Goal: Task Accomplishment & Management: Use online tool/utility

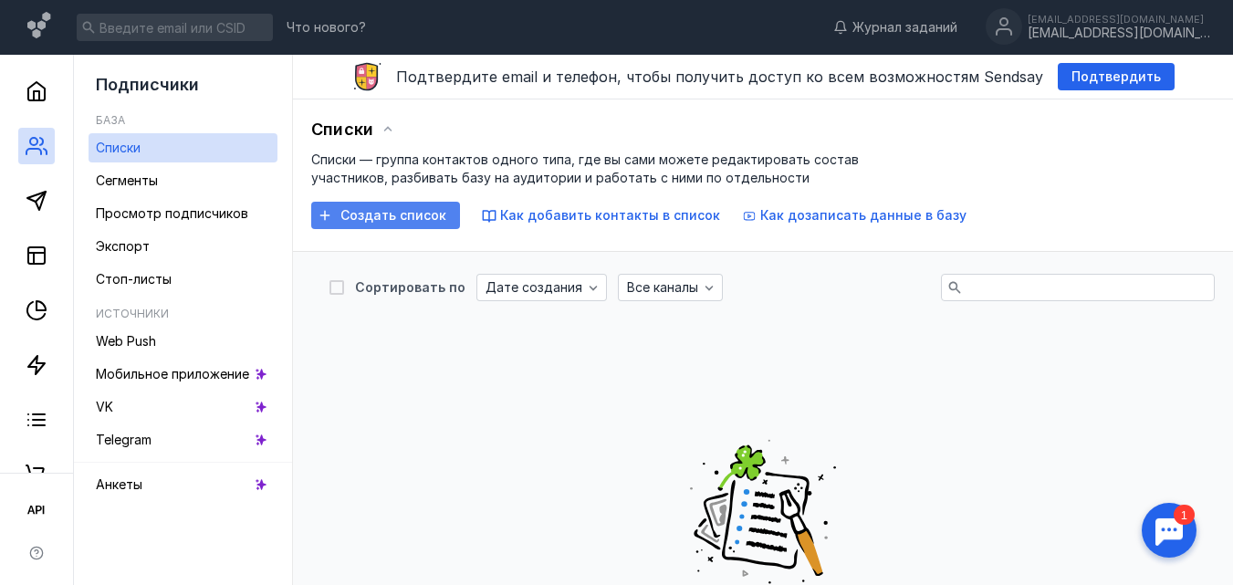
click at [415, 212] on span "Создать список" at bounding box center [394, 216] width 106 height 16
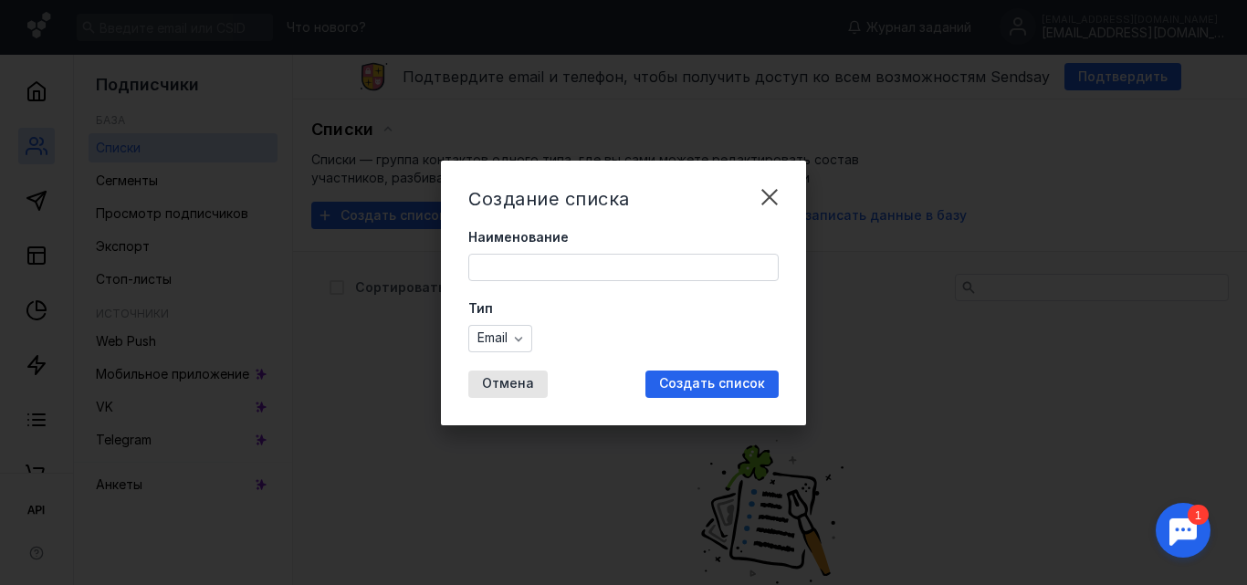
click at [512, 251] on div "Наименование" at bounding box center [623, 254] width 310 height 53
click at [572, 270] on input "Наименование" at bounding box center [623, 268] width 309 height 26
type input "F"
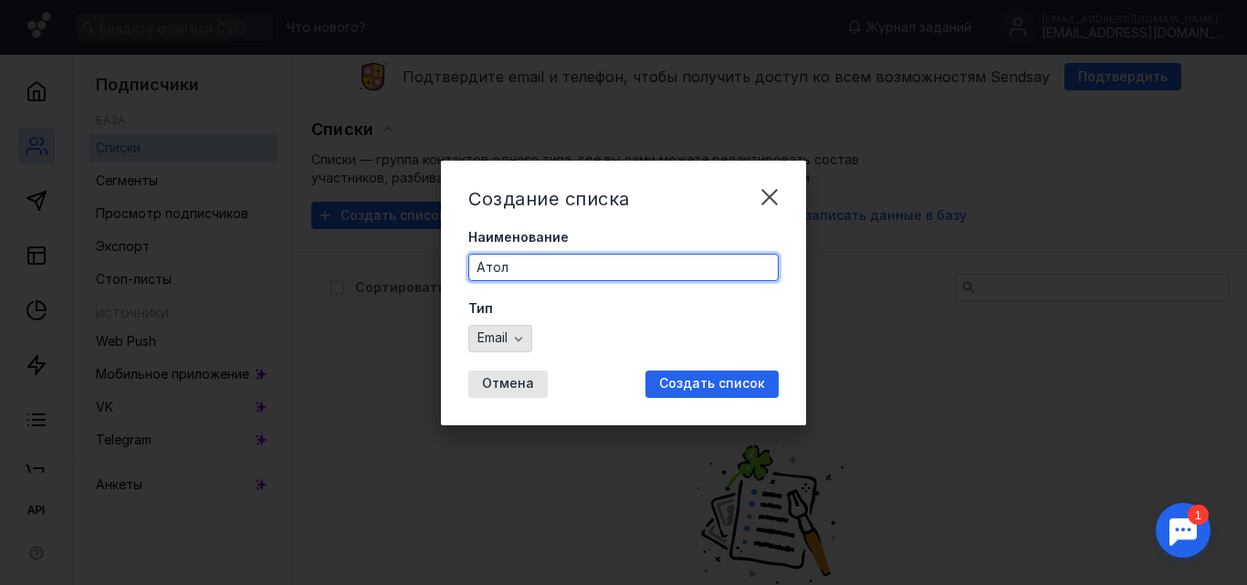
type input "Атол"
click at [526, 340] on icon "button" at bounding box center [518, 338] width 15 height 15
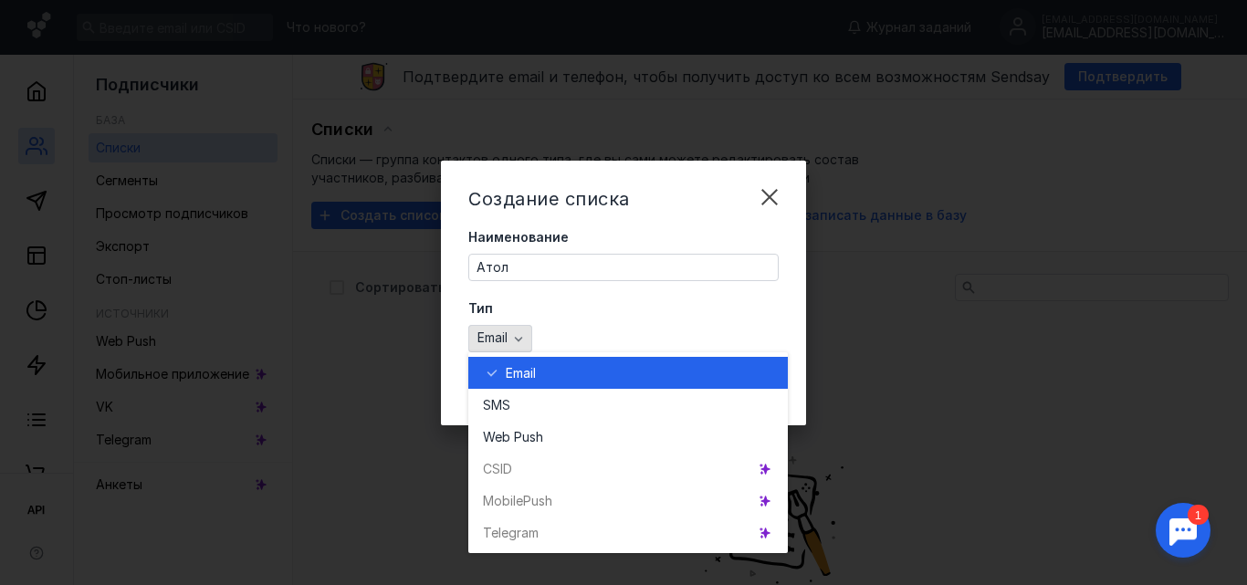
click at [526, 340] on icon "button" at bounding box center [518, 338] width 15 height 15
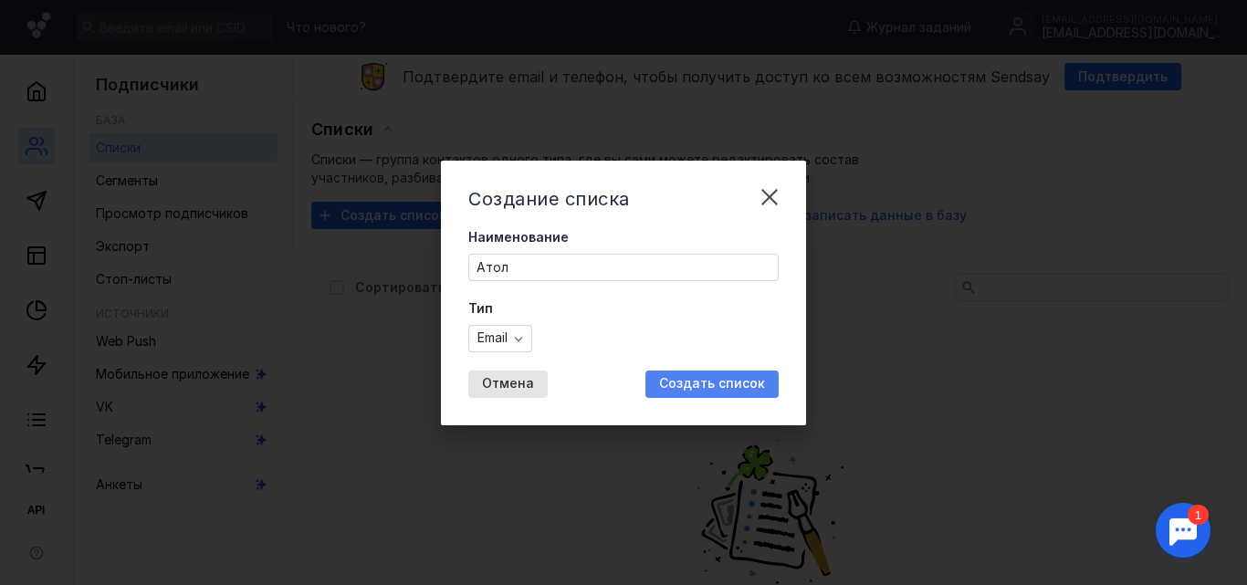
click at [700, 385] on span "Создать список" at bounding box center [712, 384] width 106 height 16
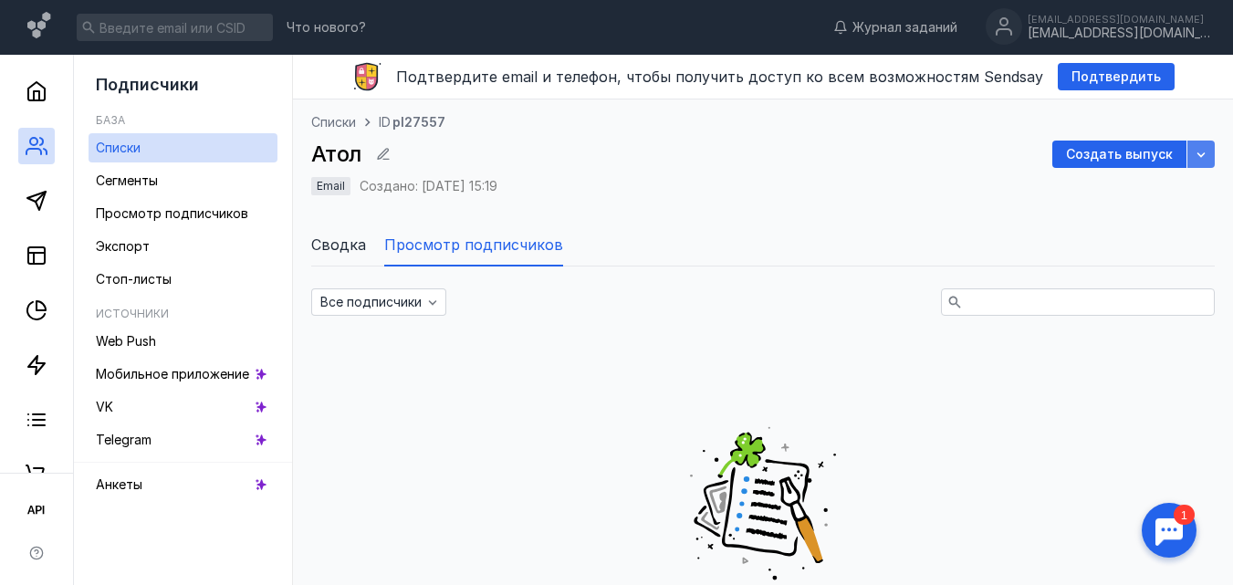
click at [1209, 158] on div "button" at bounding box center [1201, 154] width 18 height 18
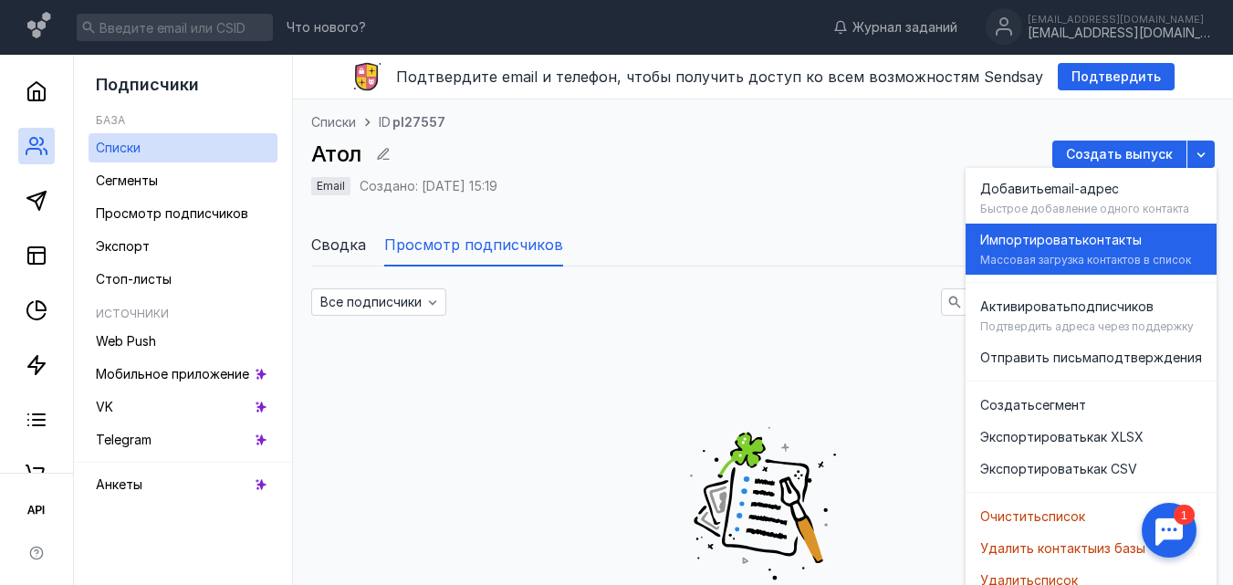
click at [1071, 254] on div "Массовая загрузка контактов в список" at bounding box center [1086, 260] width 211 height 15
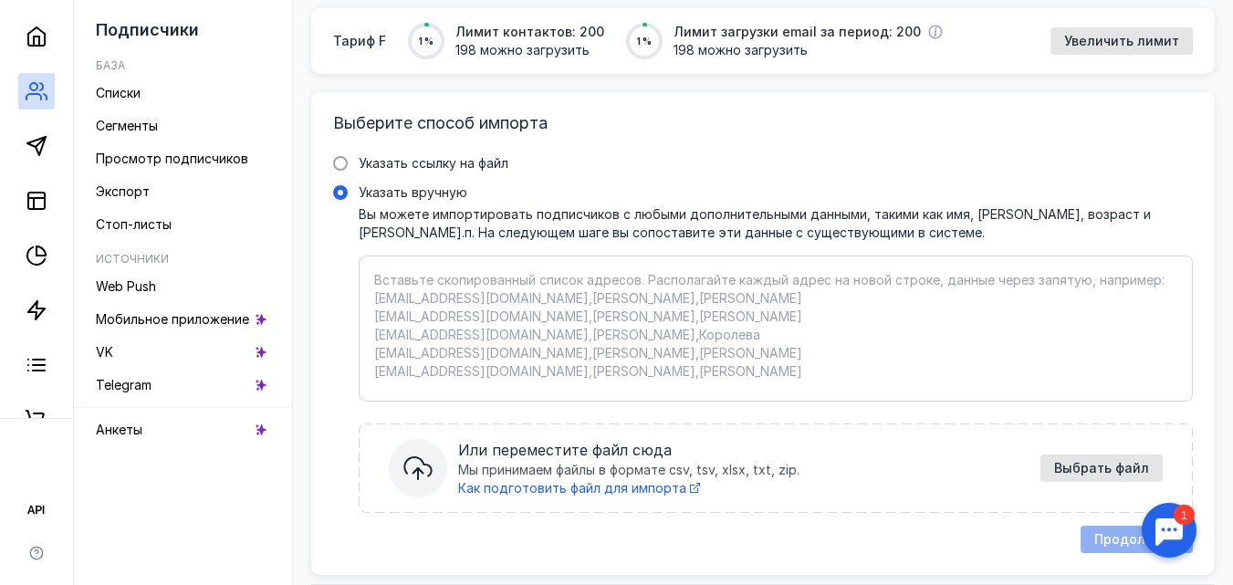
scroll to position [236, 0]
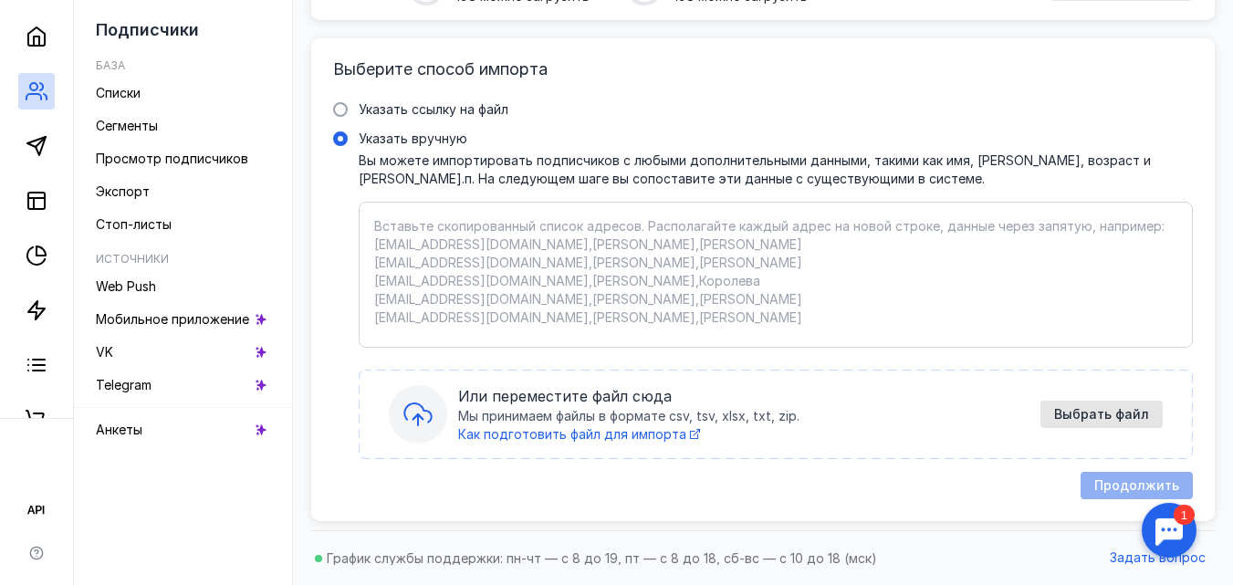
drag, startPoint x: 1097, startPoint y: 415, endPoint x: 1122, endPoint y: 395, distance: 31.2
click at [1097, 415] on span "Выбрать файл" at bounding box center [1102, 415] width 95 height 16
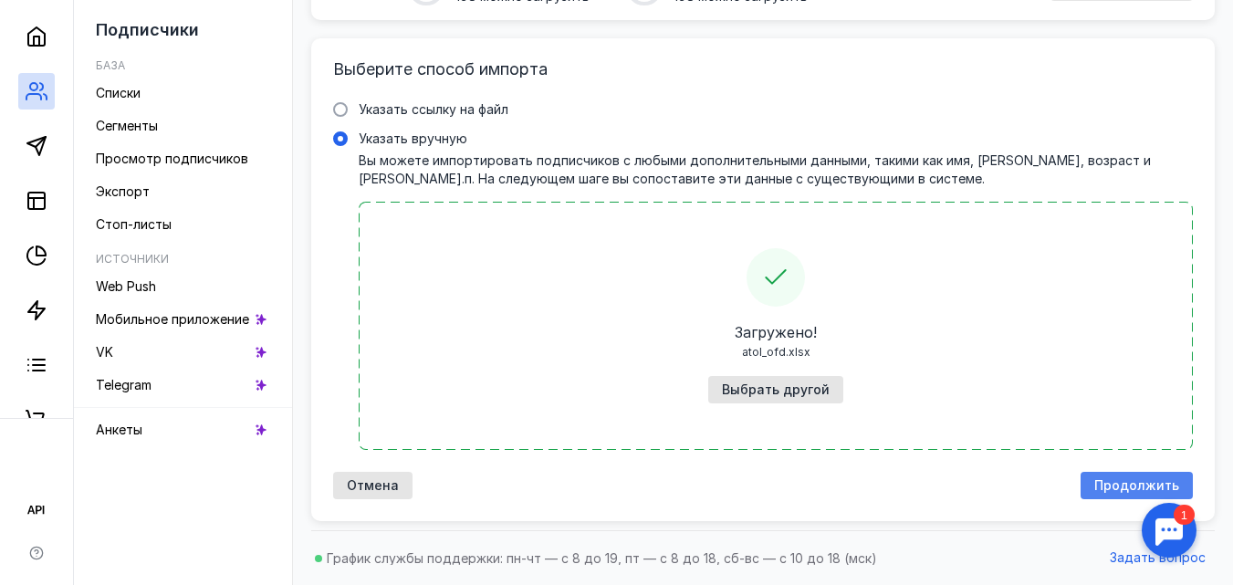
click at [1112, 489] on span "Продолжить" at bounding box center [1137, 486] width 85 height 16
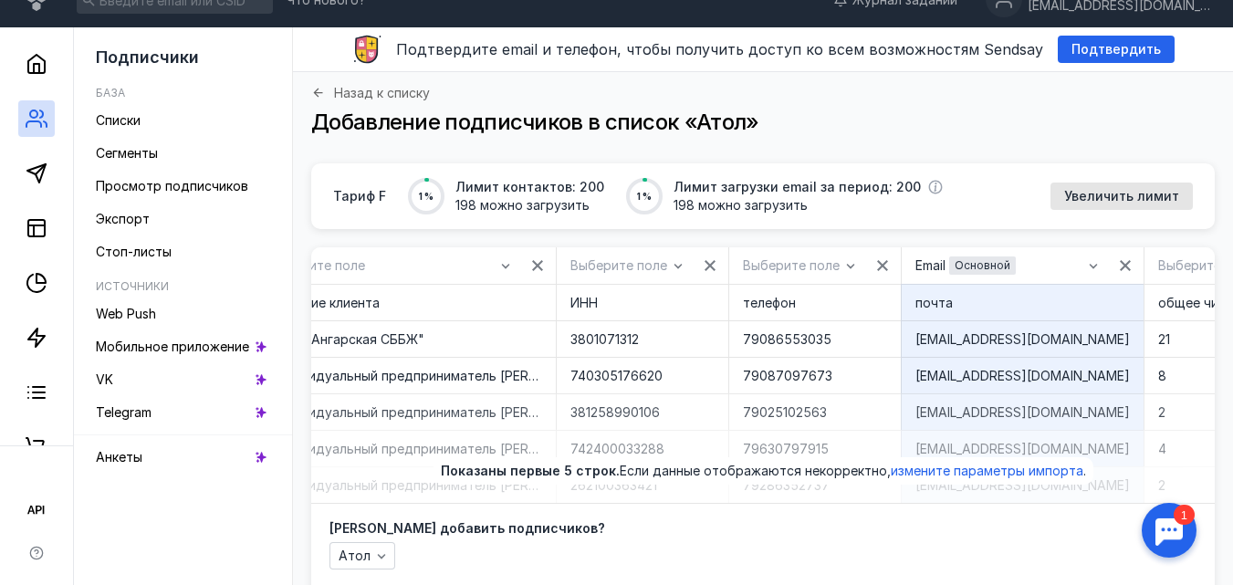
scroll to position [0, 58]
click at [852, 266] on icon "button" at bounding box center [850, 265] width 15 height 15
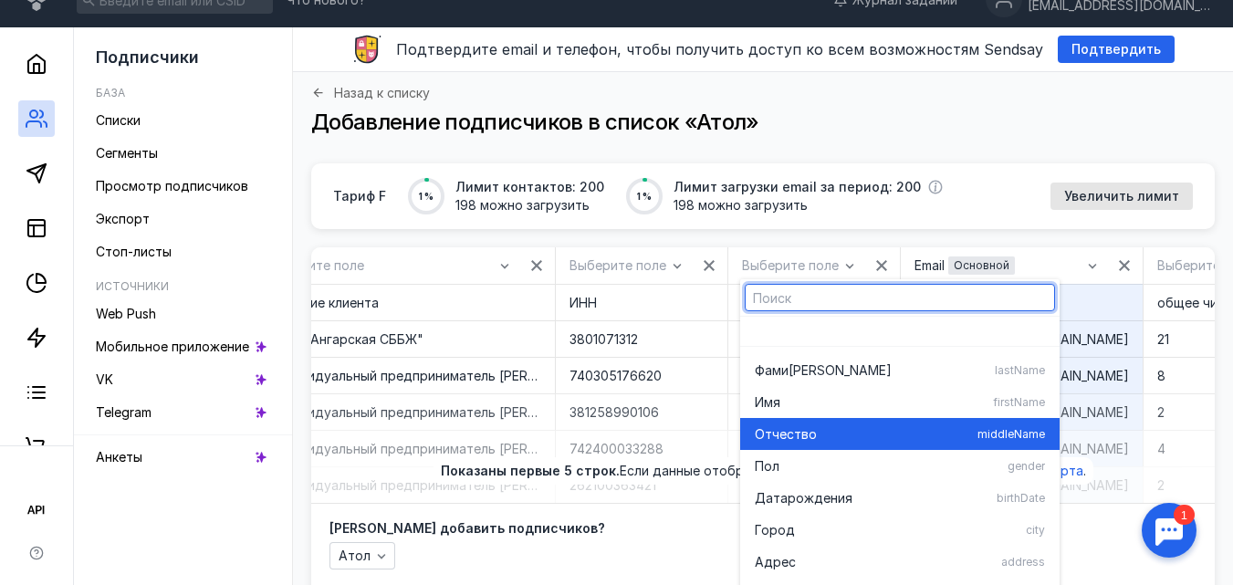
scroll to position [227, 0]
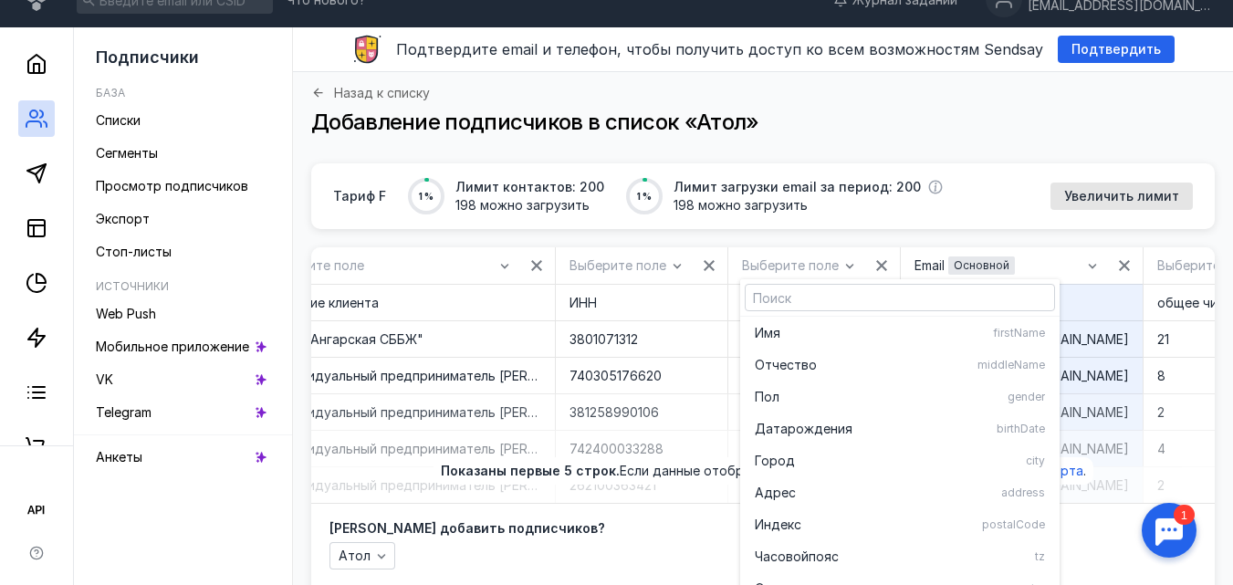
click at [824, 244] on div "Тариф F 1 % Лимит контактов: 200 198 можно загрузить 1 % Лимит загрузки email з…" at bounding box center [763, 426] width 904 height 527
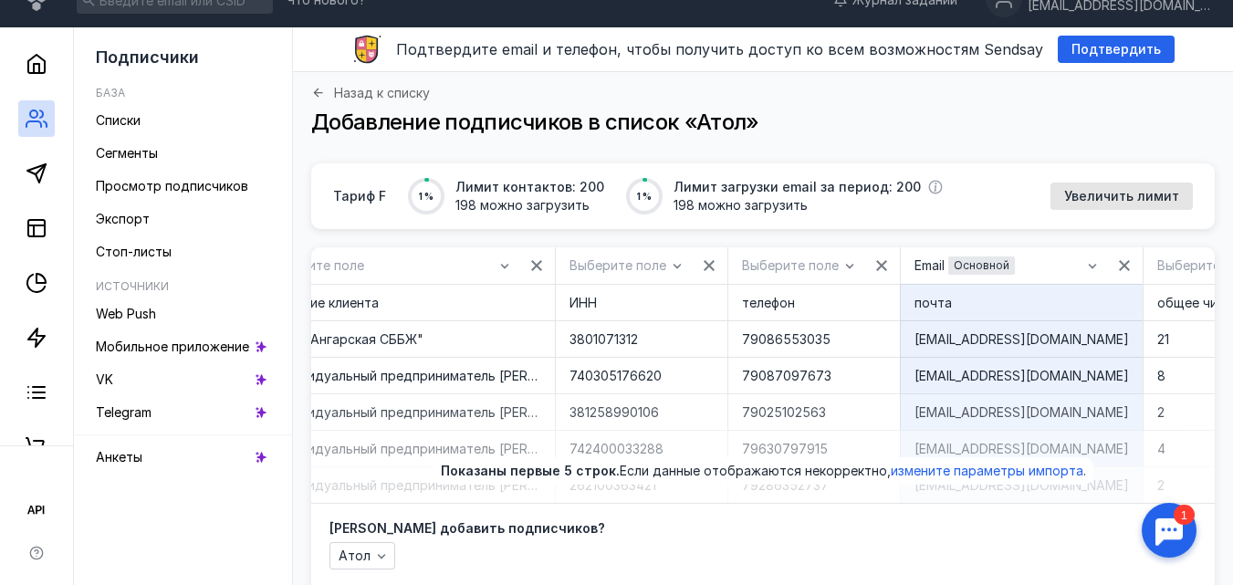
scroll to position [0, 0]
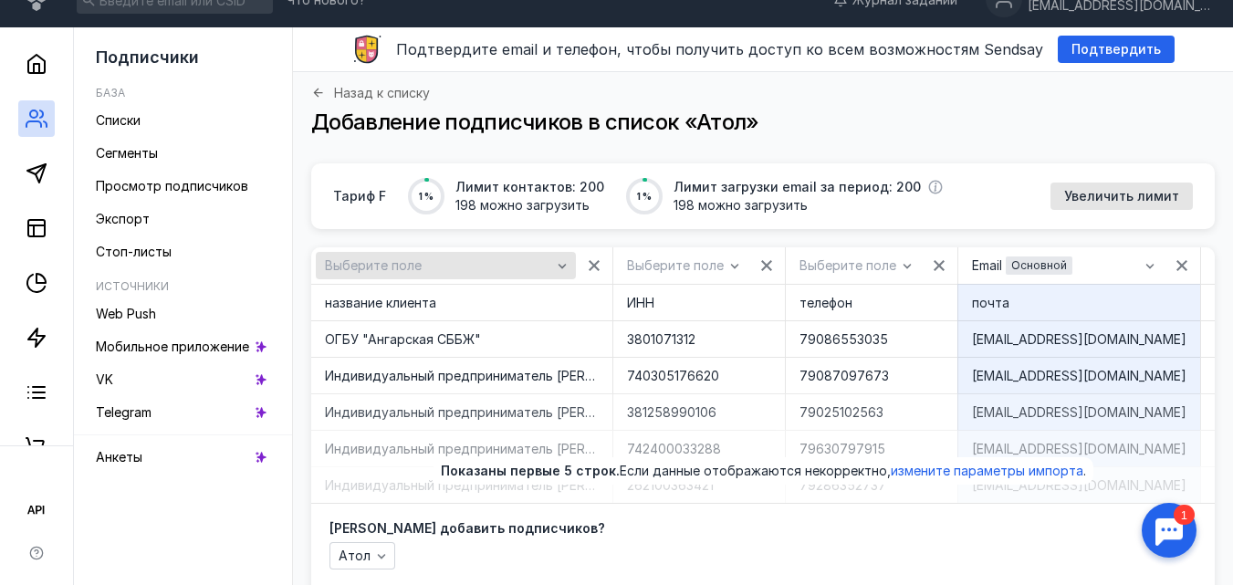
click at [567, 263] on icon "button" at bounding box center [562, 265] width 15 height 15
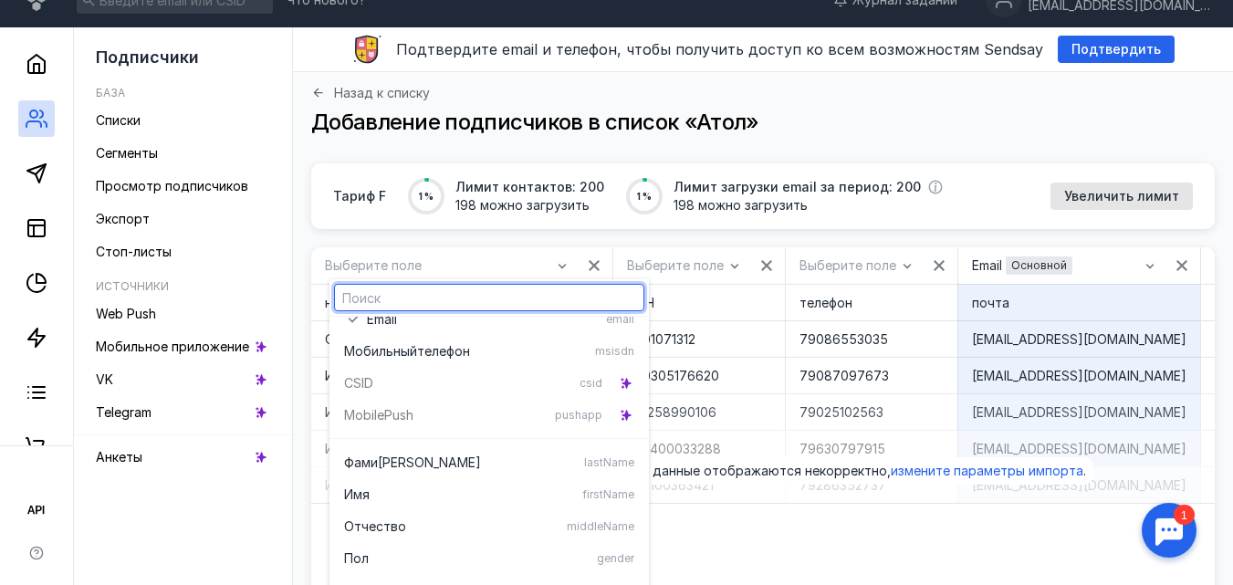
scroll to position [91, 0]
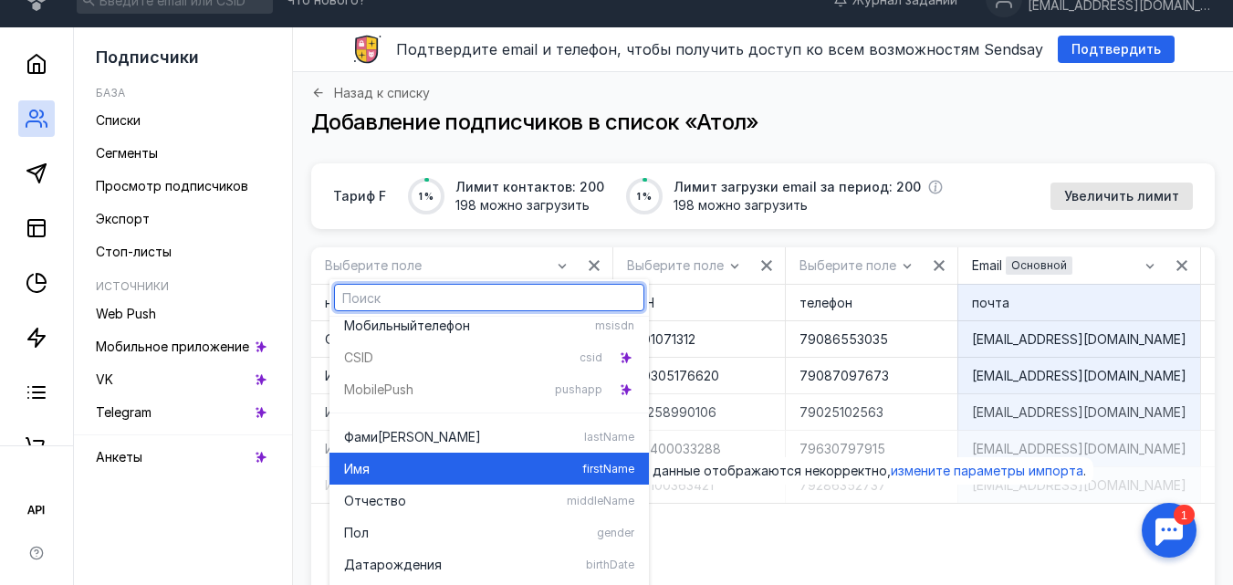
click at [424, 467] on div "Имя" at bounding box center [459, 469] width 231 height 18
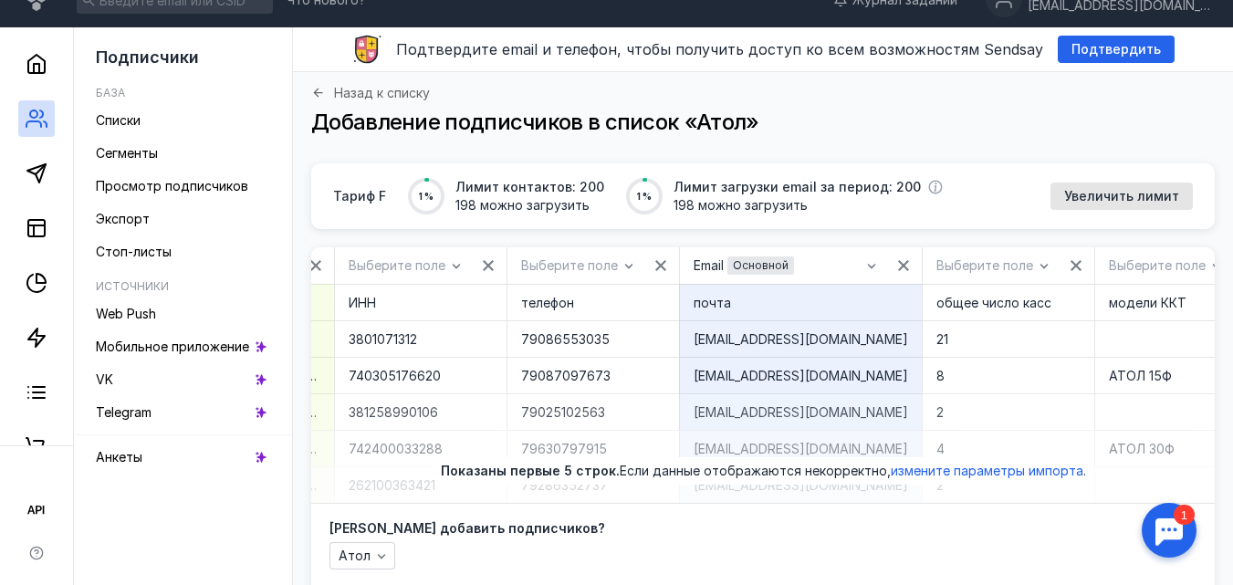
scroll to position [0, 286]
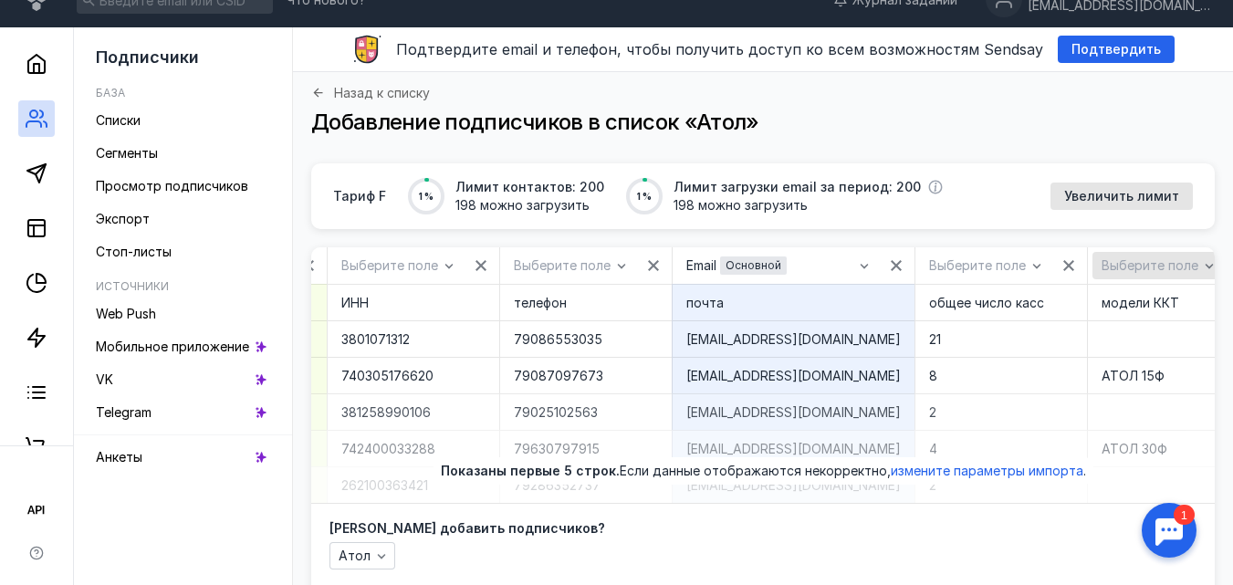
click at [1206, 267] on icon "button" at bounding box center [1210, 266] width 8 height 5
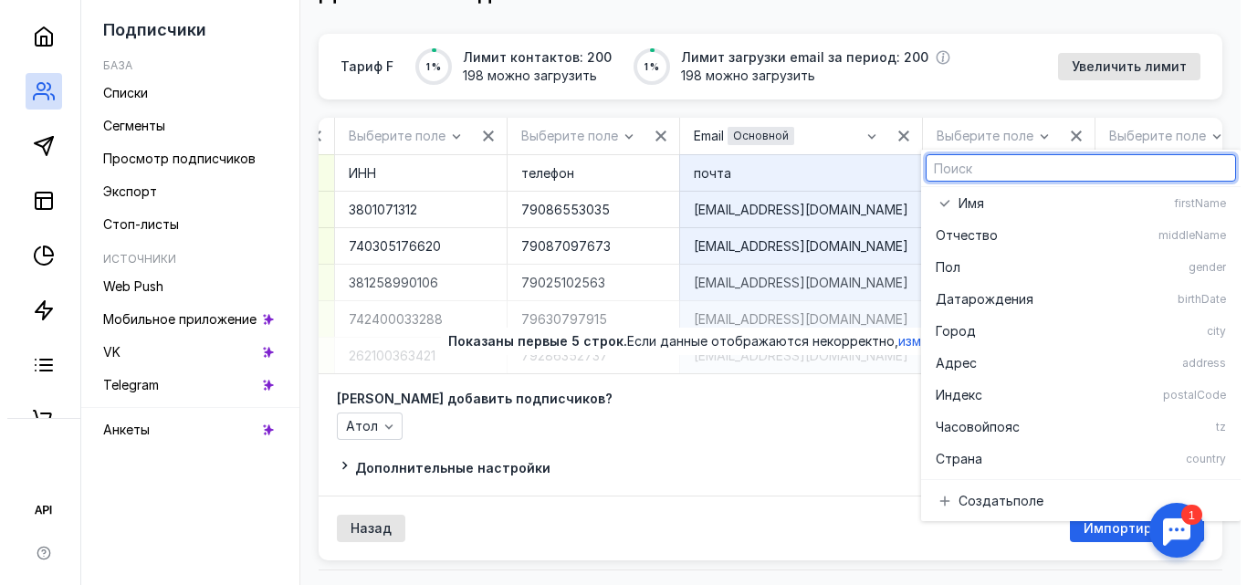
scroll to position [210, 0]
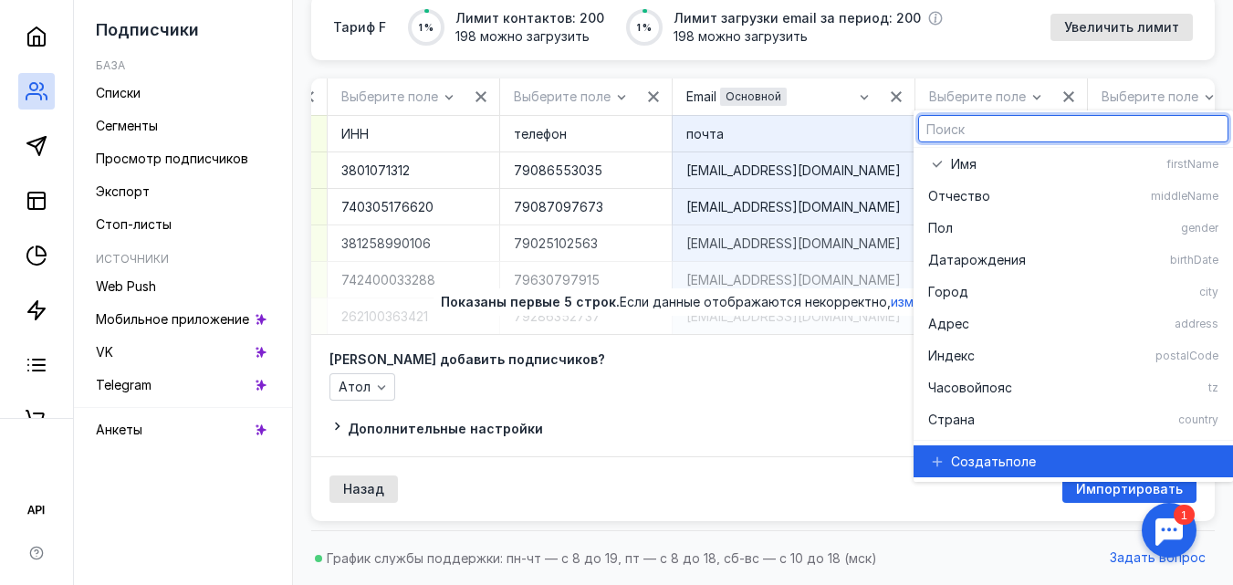
click at [1022, 453] on span "поле" at bounding box center [1021, 462] width 30 height 18
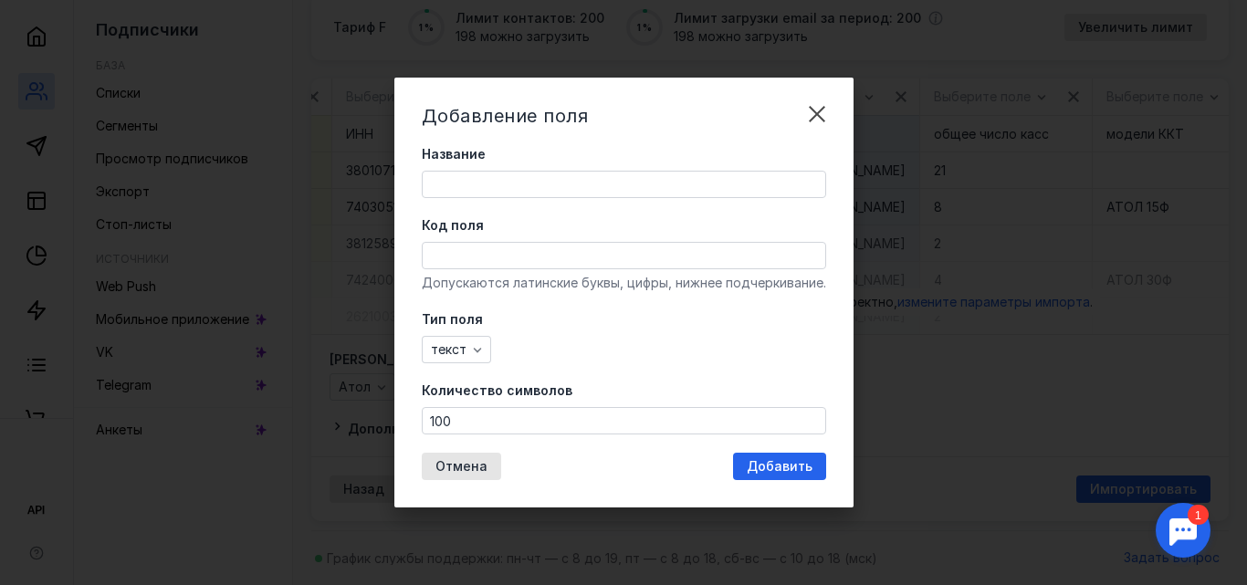
scroll to position [0, 277]
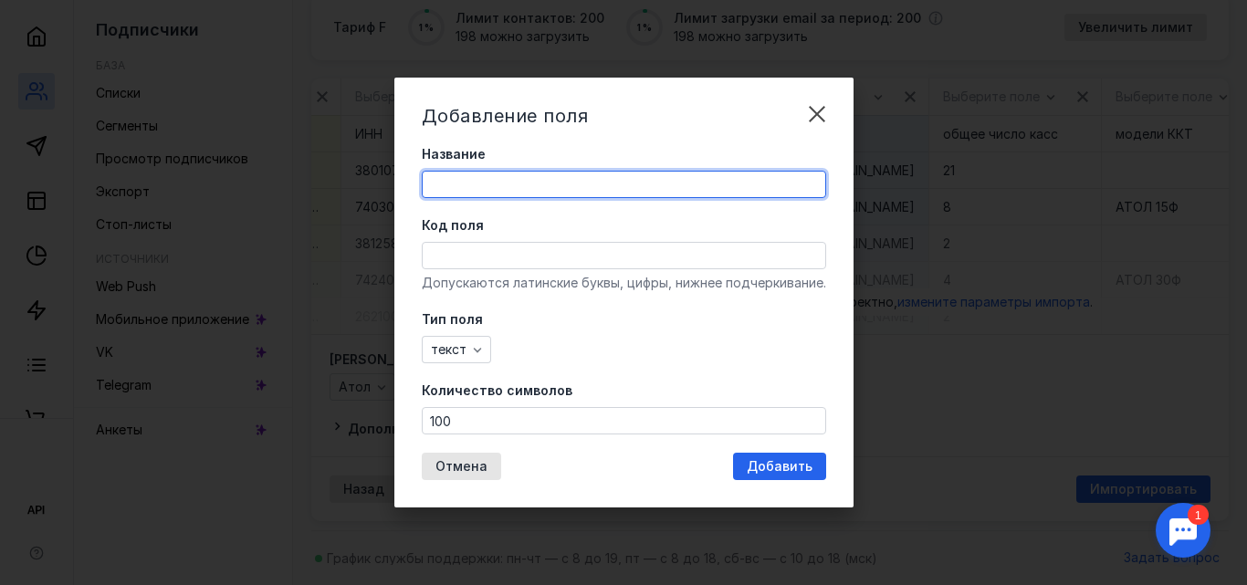
click at [553, 184] on input "Название" at bounding box center [624, 185] width 403 height 26
type input "R"
type input "[PERSON_NAME]"
type input "KKT"
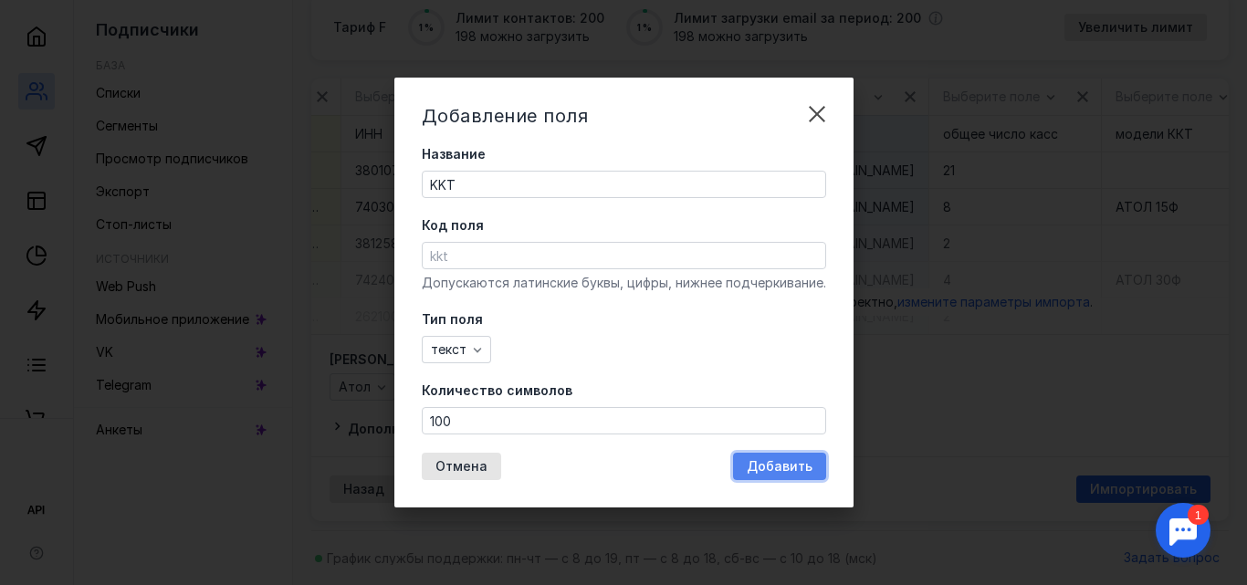
click at [780, 467] on span "Добавить" at bounding box center [780, 467] width 66 height 16
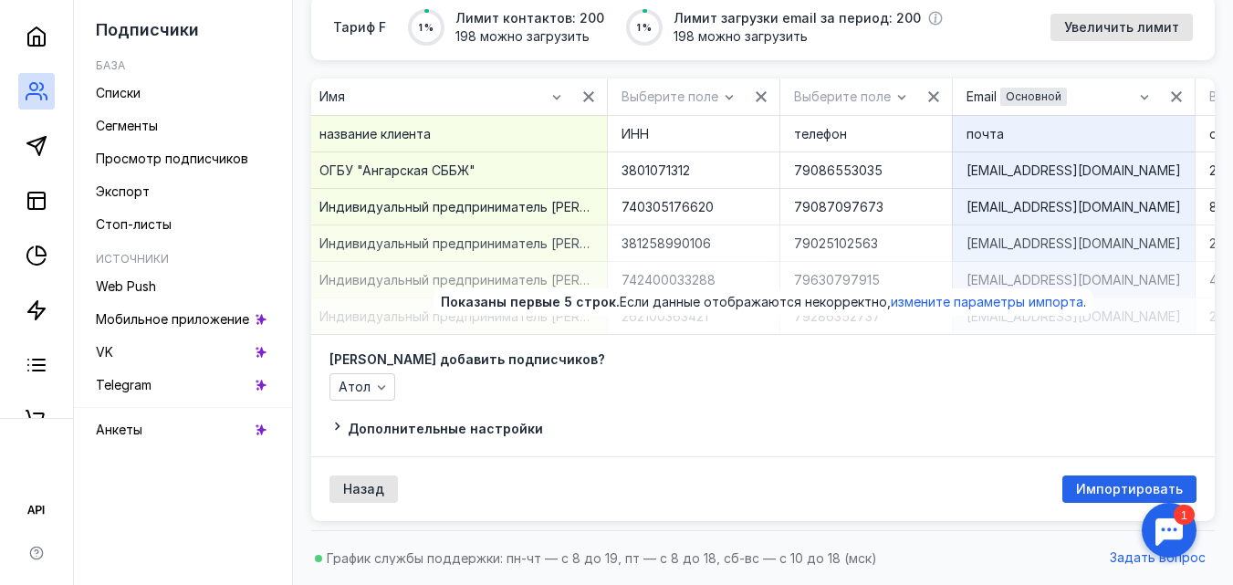
scroll to position [0, 0]
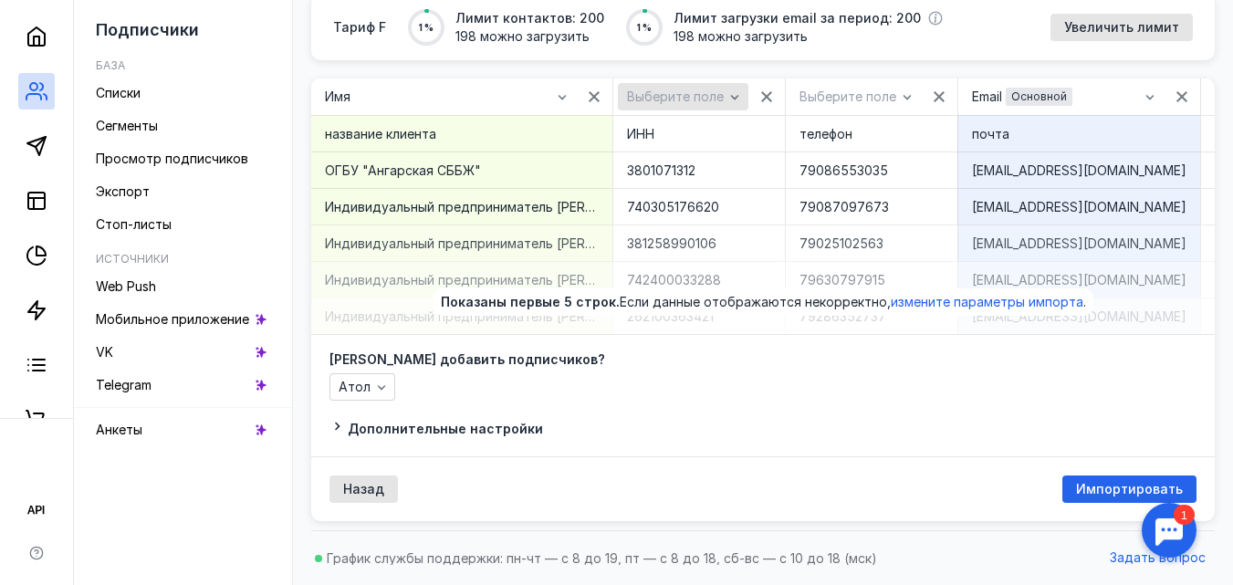
click at [707, 89] on span "Выберите поле" at bounding box center [675, 97] width 97 height 16
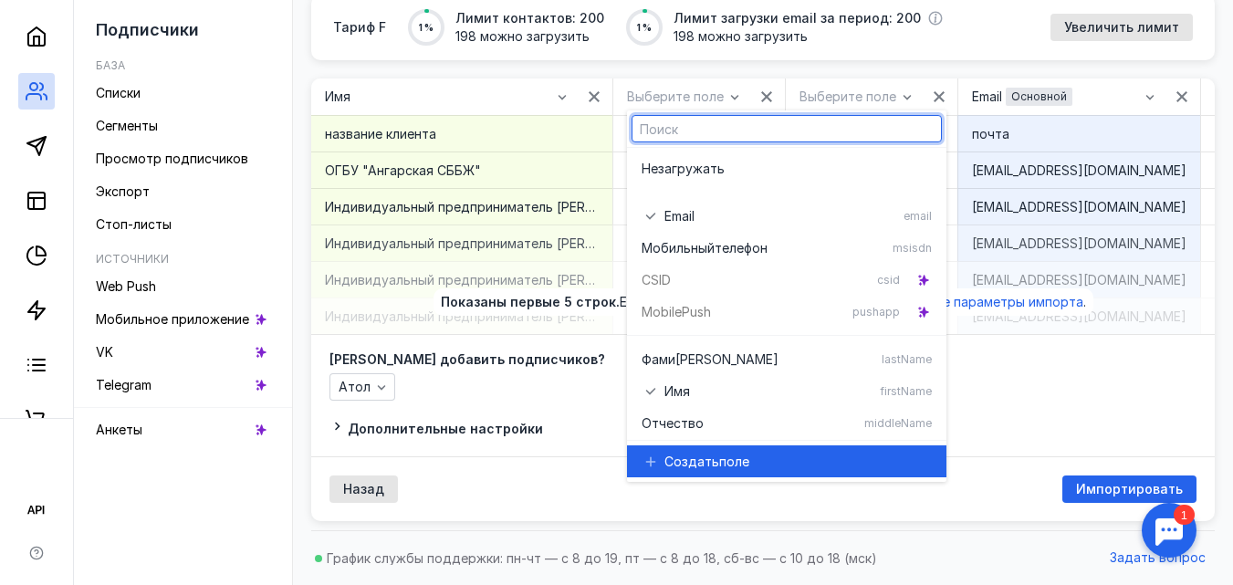
click at [701, 453] on span "Создать" at bounding box center [692, 462] width 55 height 18
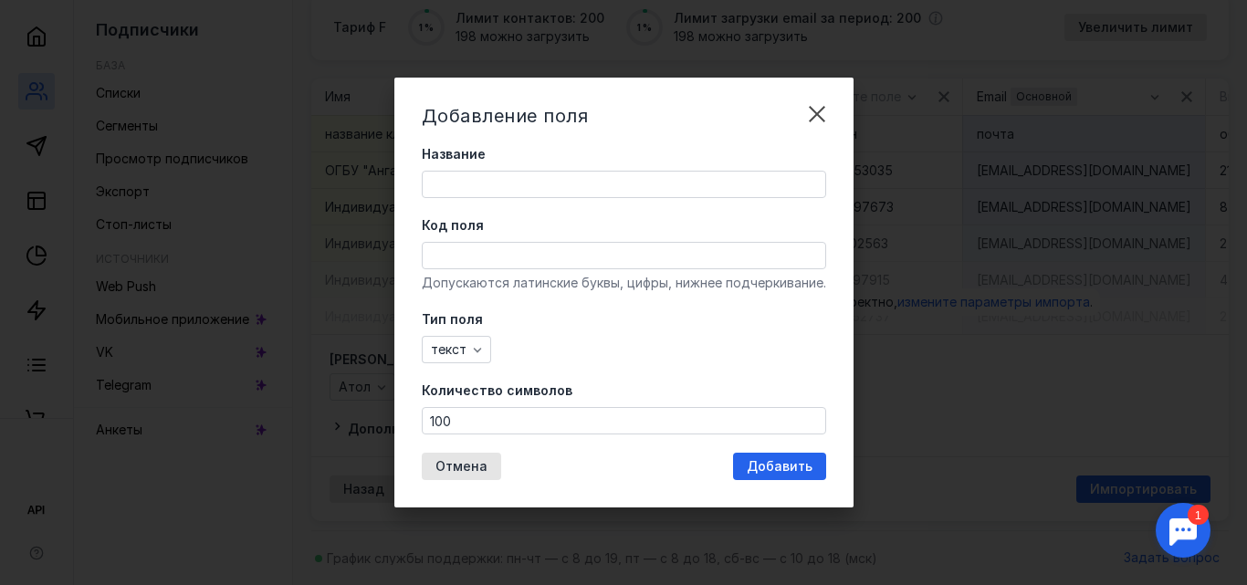
click at [588, 173] on input "Название" at bounding box center [624, 185] width 403 height 26
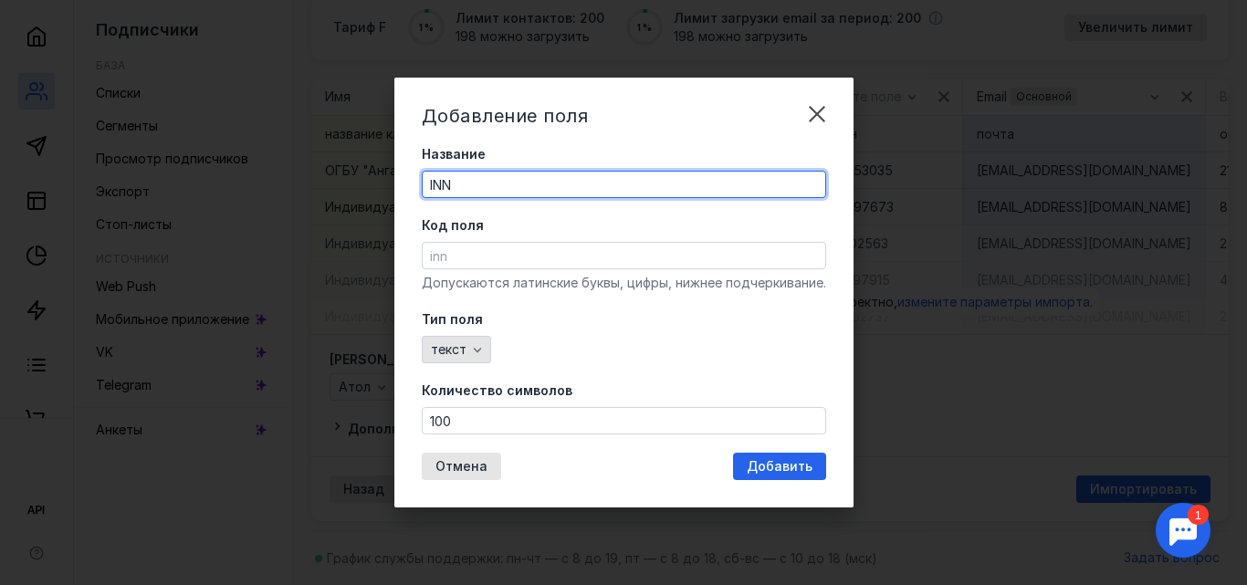
type input "INN"
drag, startPoint x: 458, startPoint y: 344, endPoint x: 515, endPoint y: 295, distance: 75.1
click at [459, 344] on span "текст" at bounding box center [449, 350] width 36 height 16
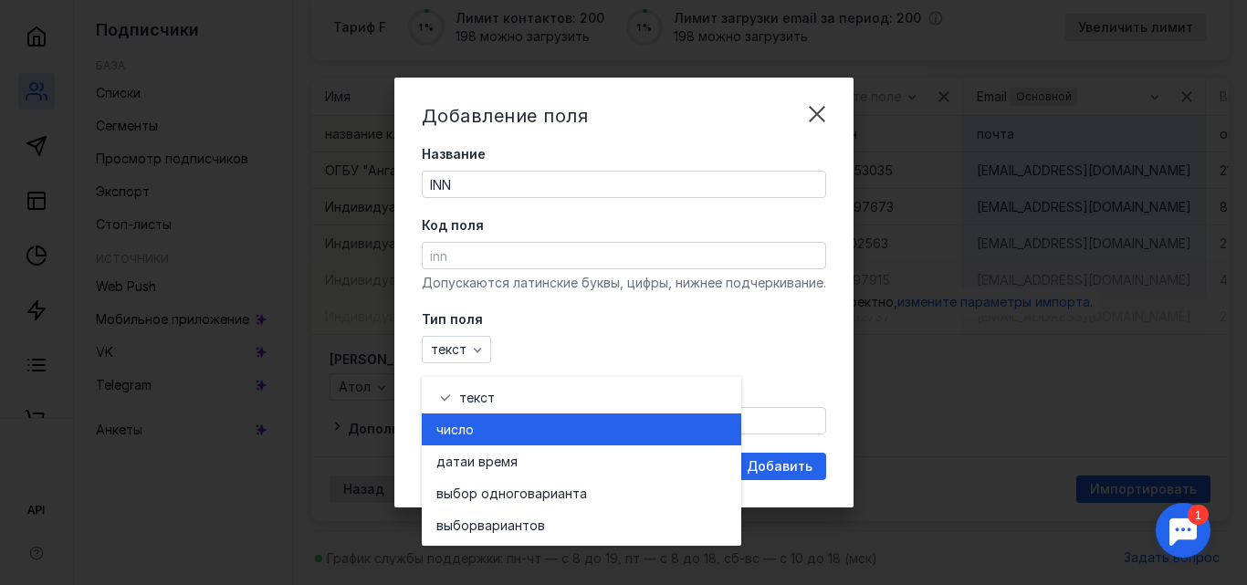
click at [530, 421] on div "число" at bounding box center [581, 430] width 290 height 18
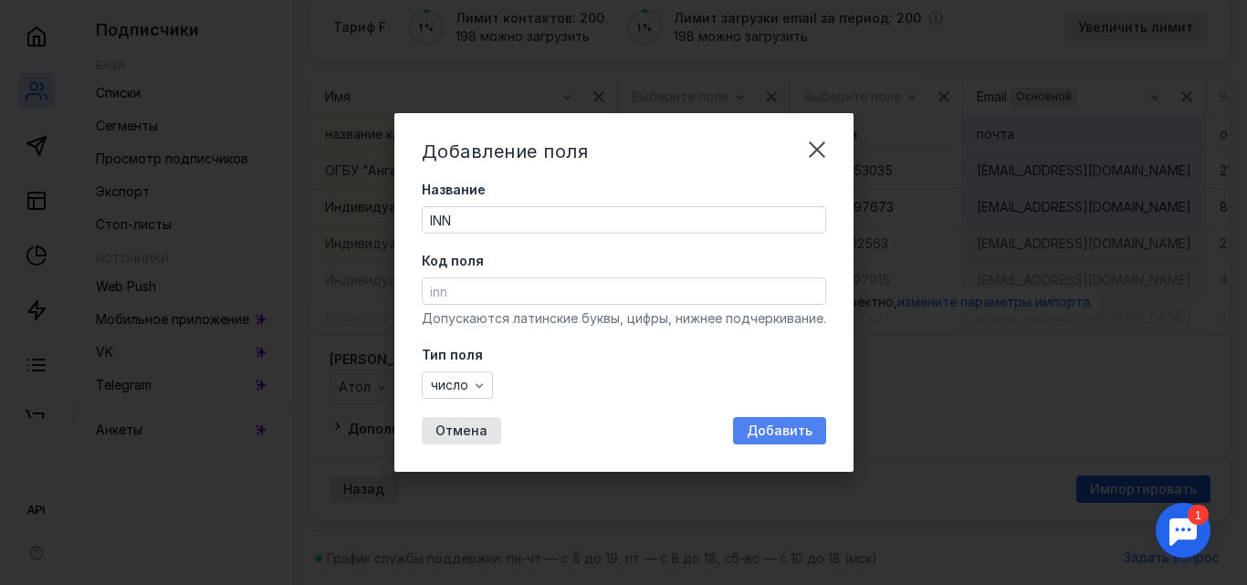
click at [769, 432] on span "Добавить" at bounding box center [780, 432] width 66 height 16
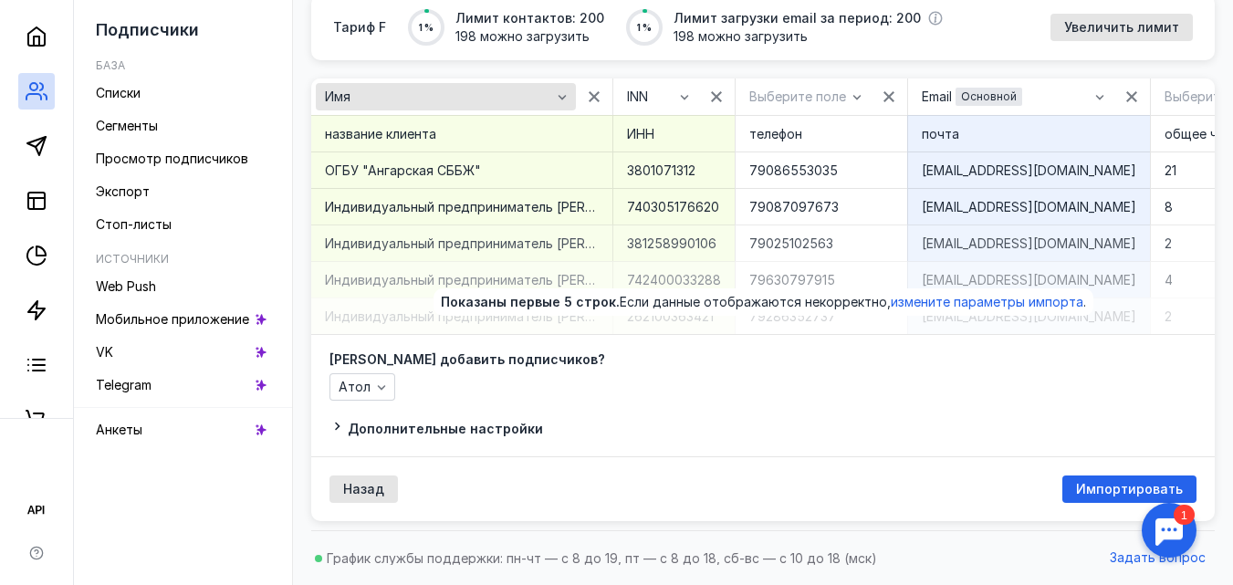
click at [570, 89] on icon "button" at bounding box center [562, 96] width 15 height 15
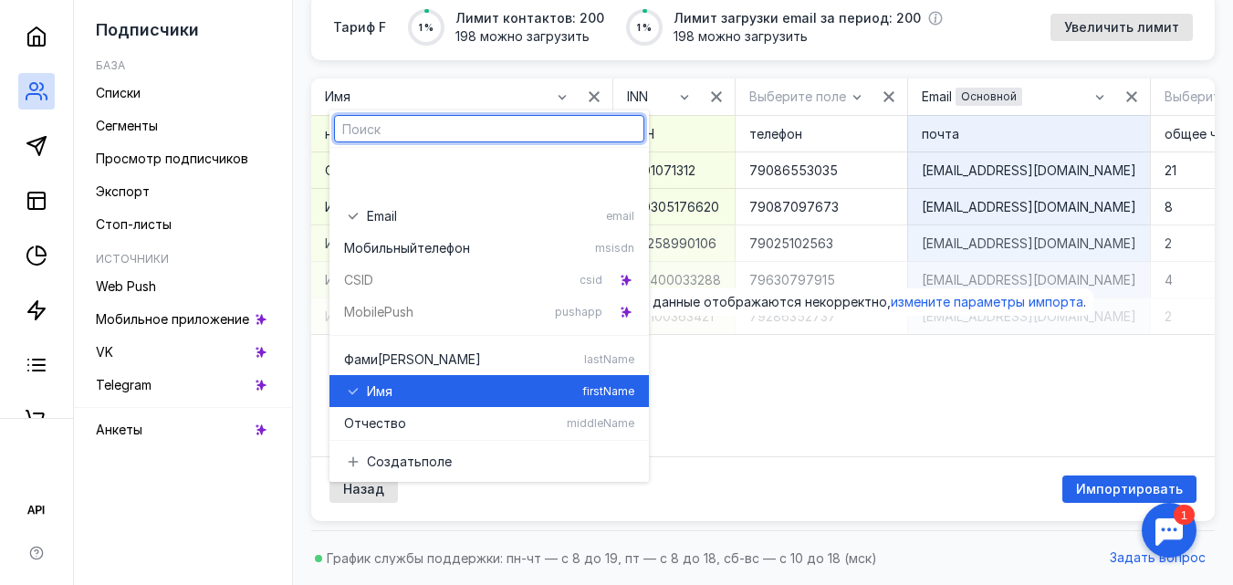
scroll to position [98, 0]
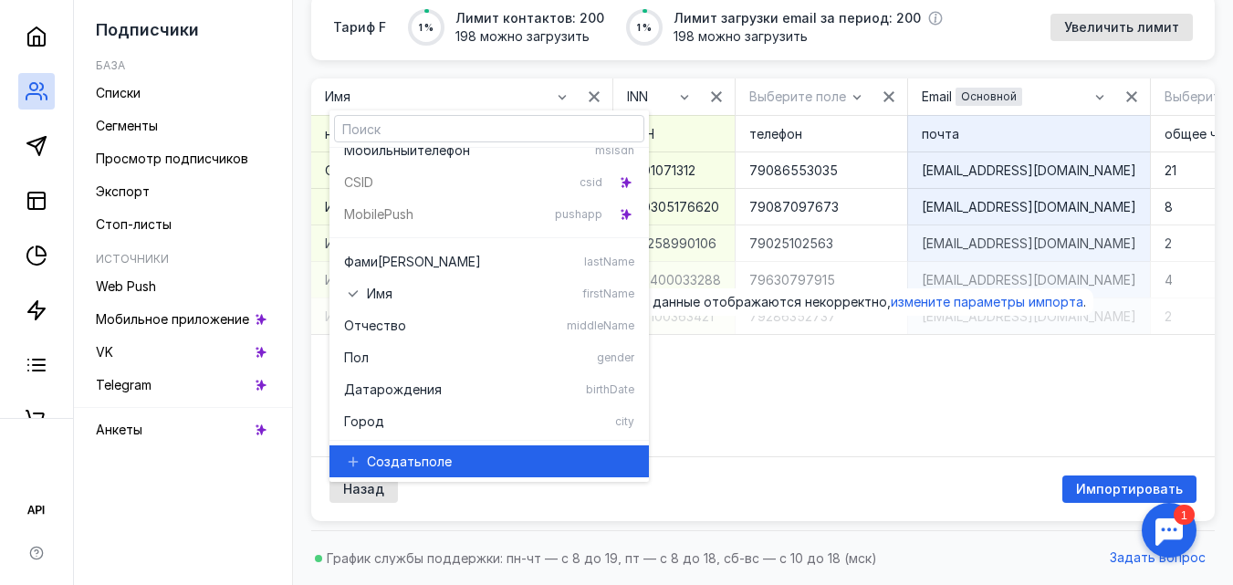
click at [422, 453] on span "поле" at bounding box center [437, 462] width 30 height 18
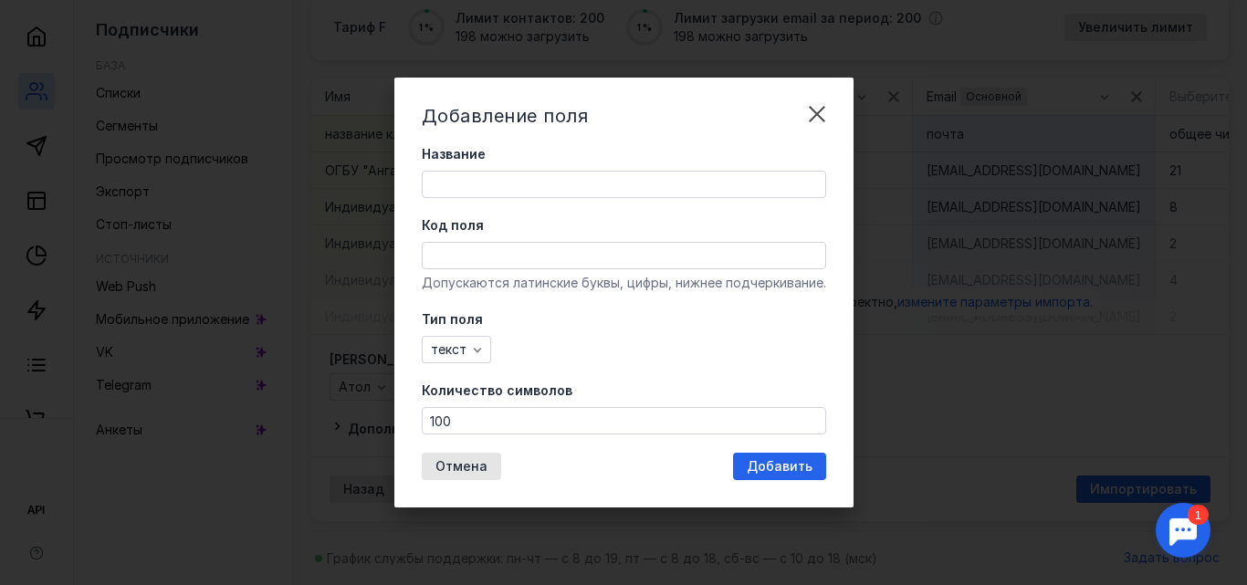
click at [506, 184] on input "Название" at bounding box center [624, 185] width 403 height 26
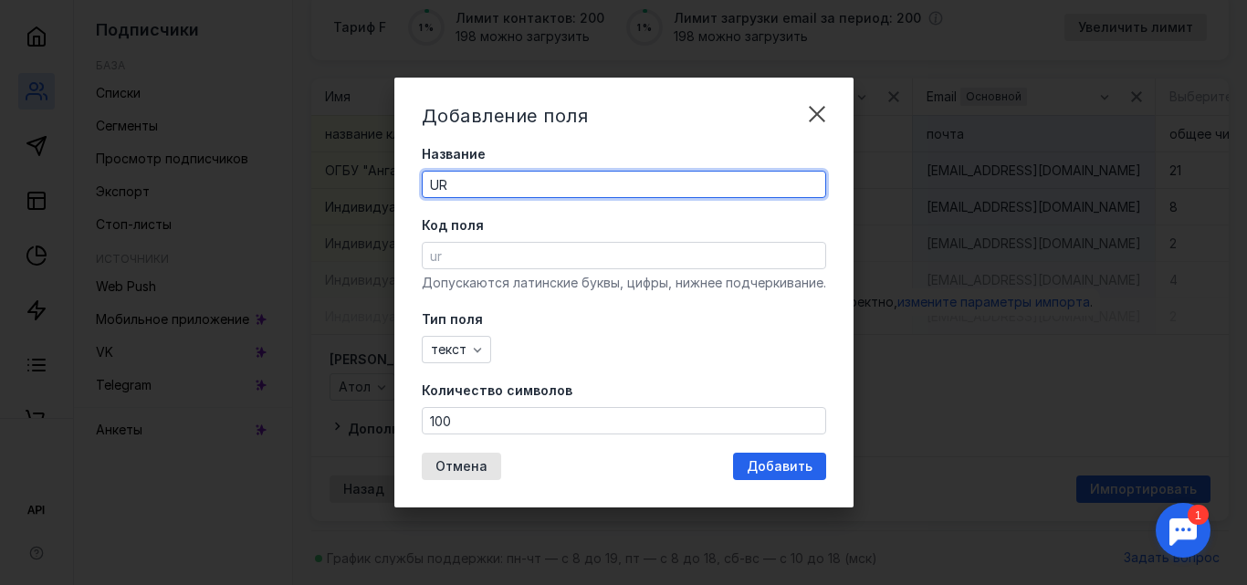
type input "U"
type input "NAMEUL"
click at [785, 464] on span "Добавить" at bounding box center [780, 467] width 66 height 16
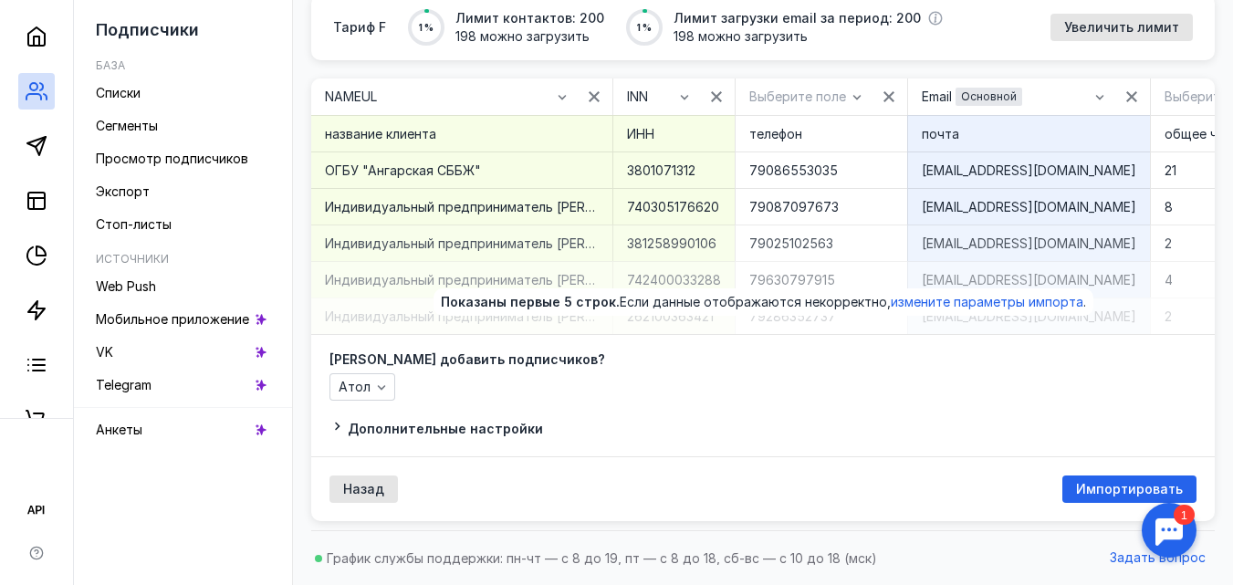
scroll to position [210, 0]
click at [1123, 486] on span "Импортировать" at bounding box center [1129, 490] width 107 height 16
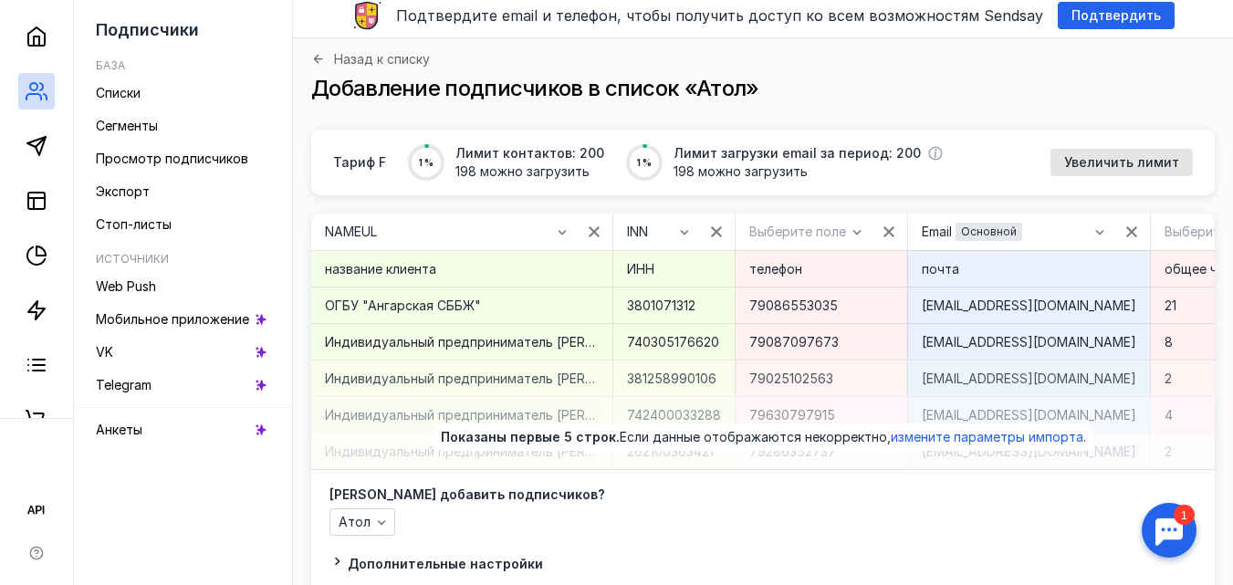
scroll to position [91, 0]
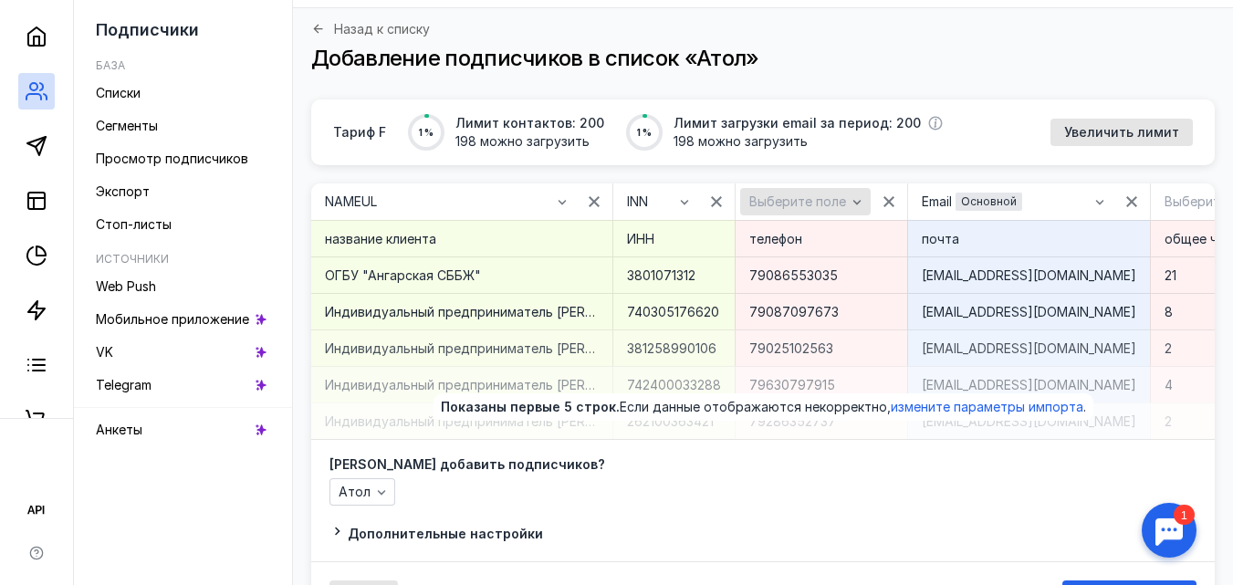
click at [865, 199] on icon "button" at bounding box center [857, 201] width 15 height 15
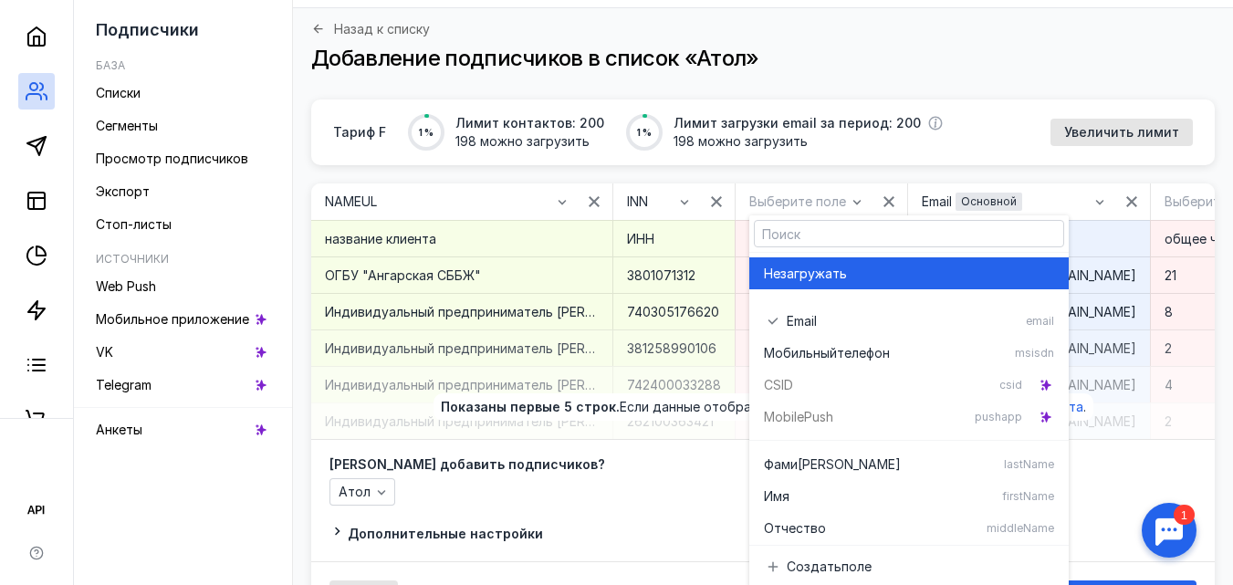
click at [867, 274] on div "Не загружать" at bounding box center [909, 274] width 290 height 18
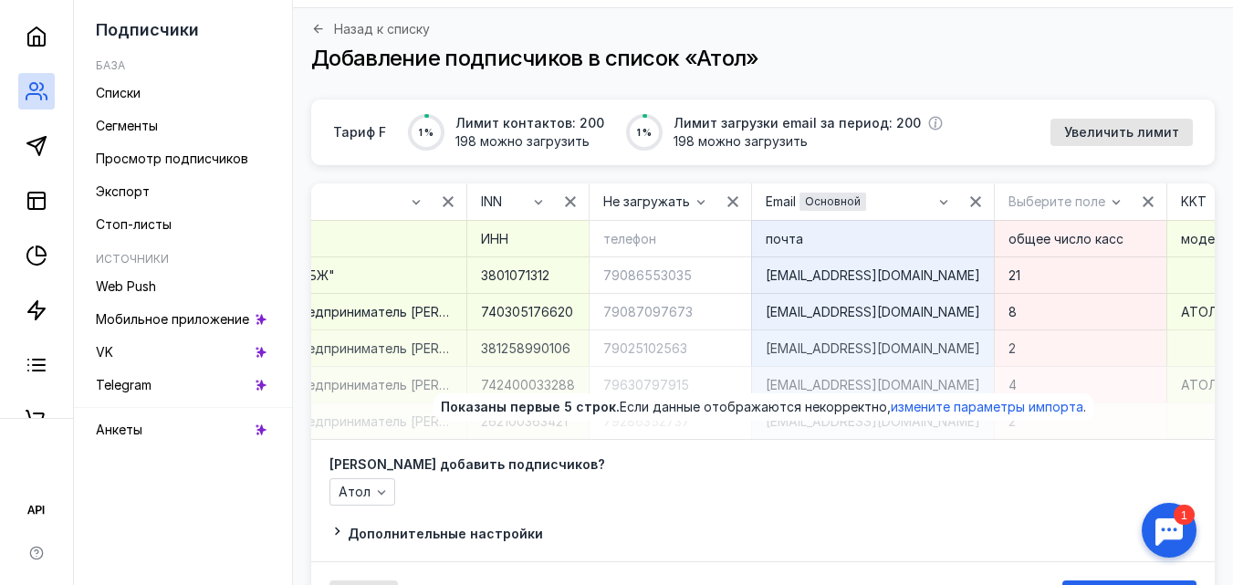
scroll to position [0, 163]
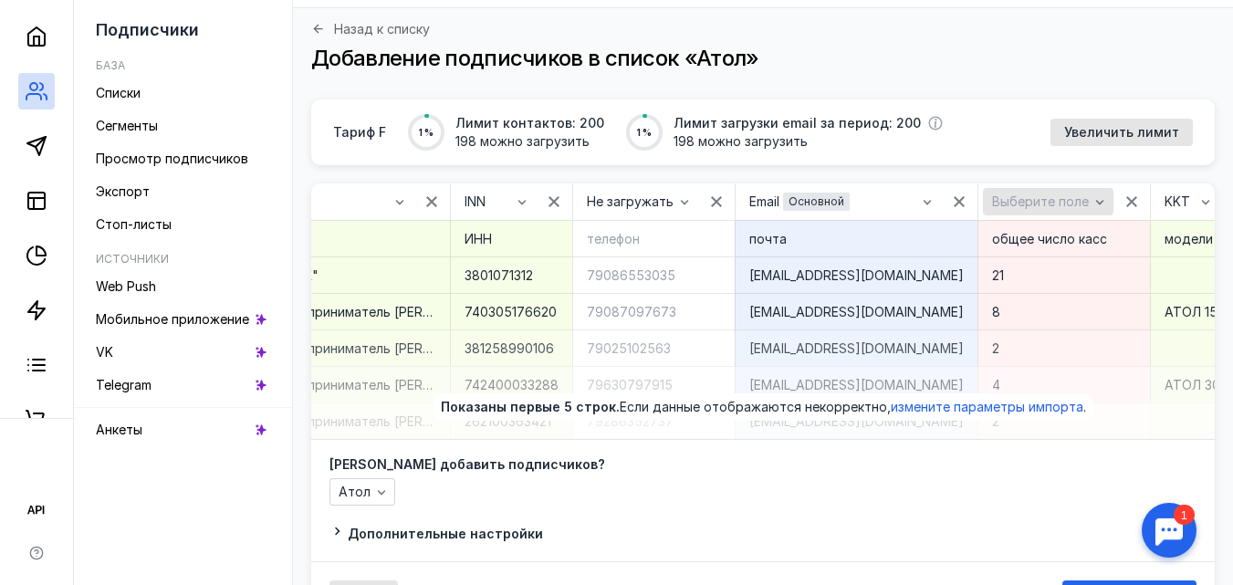
click at [1093, 205] on icon "button" at bounding box center [1100, 201] width 15 height 15
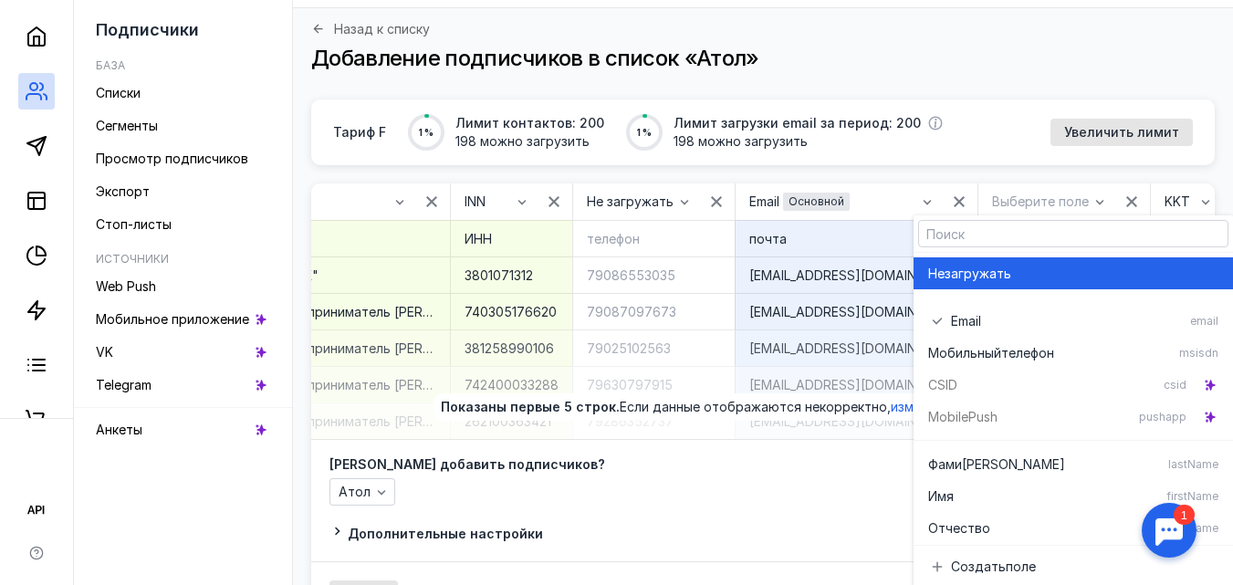
click at [1015, 272] on div "Не загружать" at bounding box center [1074, 274] width 290 height 18
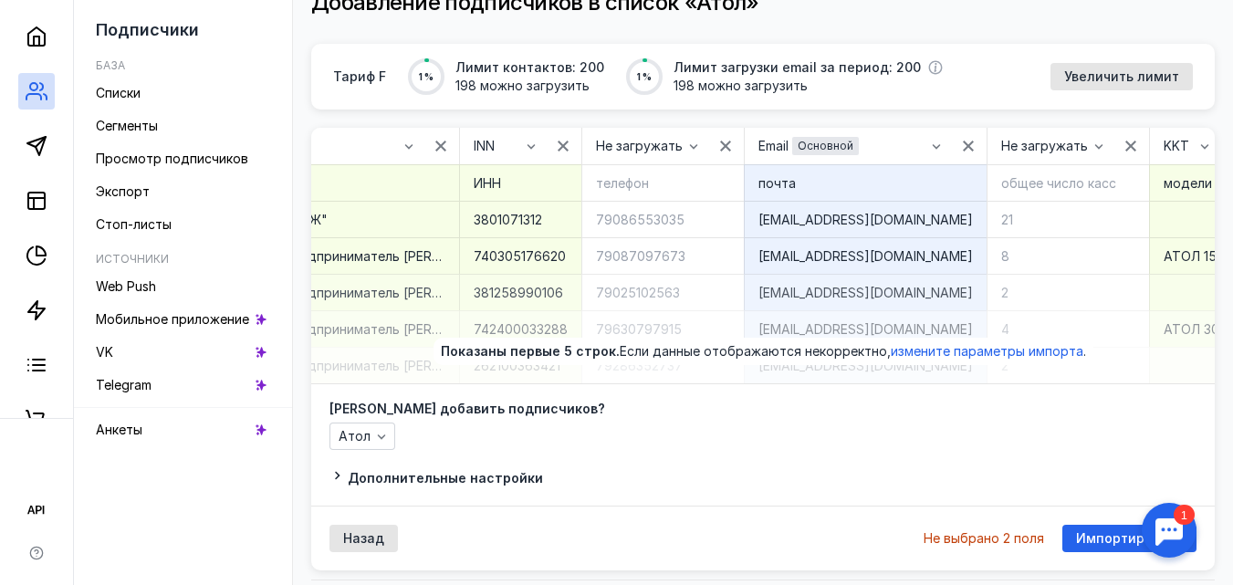
scroll to position [210, 0]
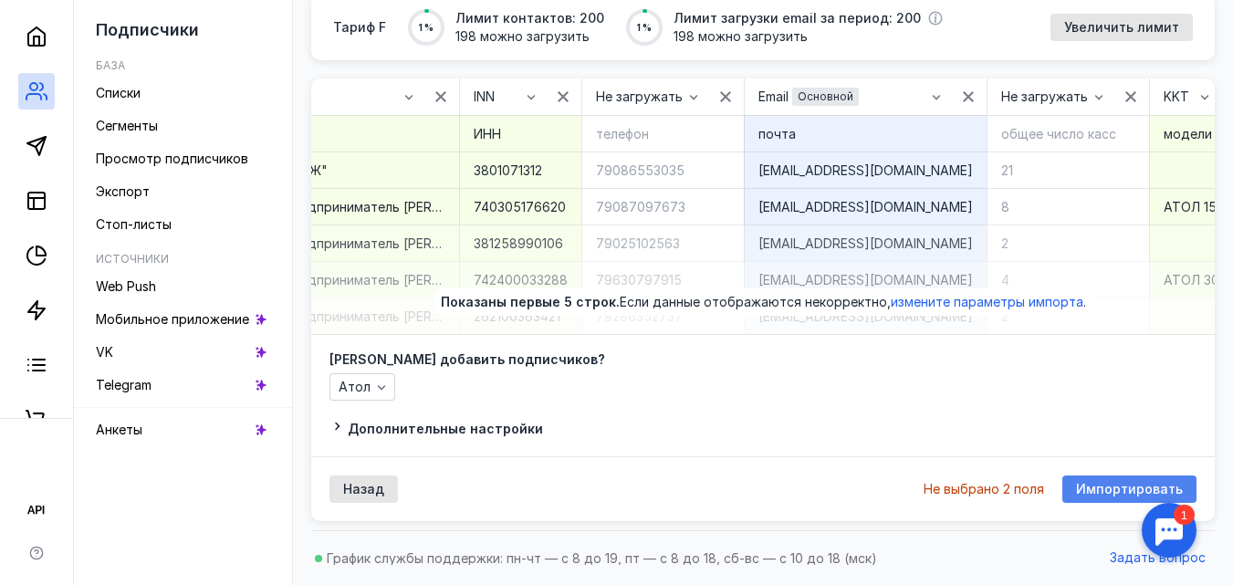
click at [1091, 489] on span "Импортировать" at bounding box center [1129, 490] width 107 height 16
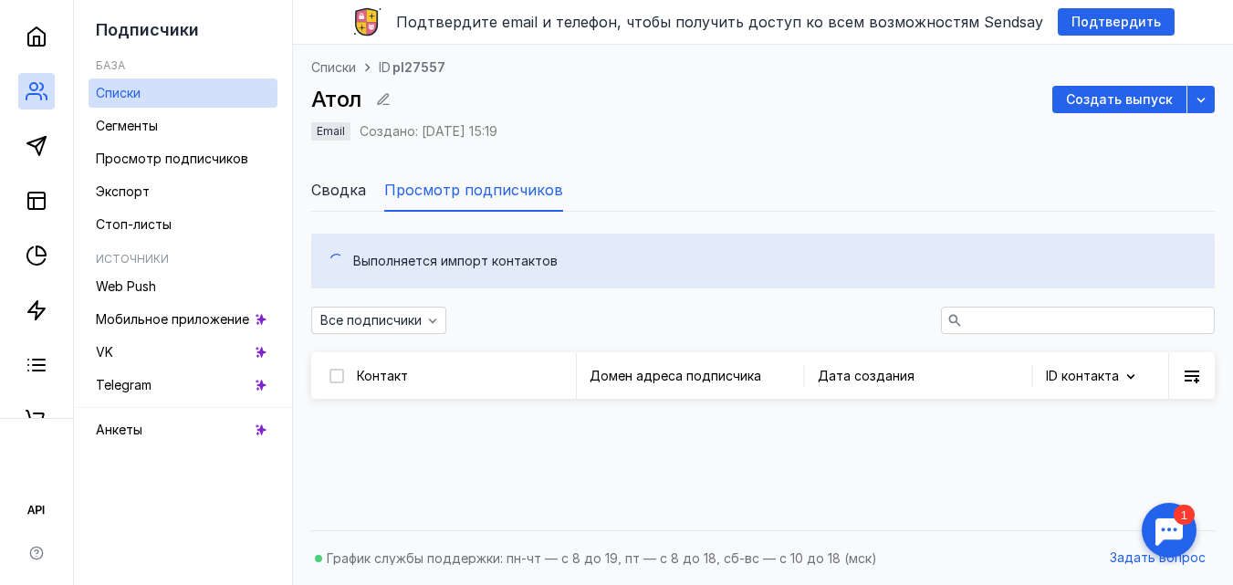
scroll to position [210, 0]
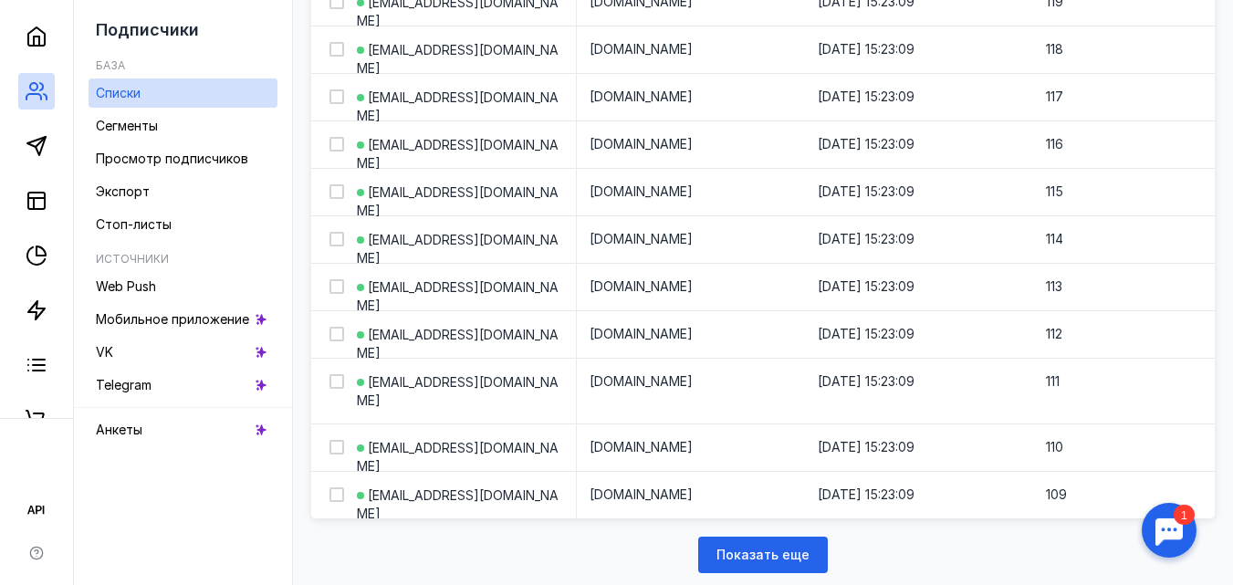
scroll to position [2517, 0]
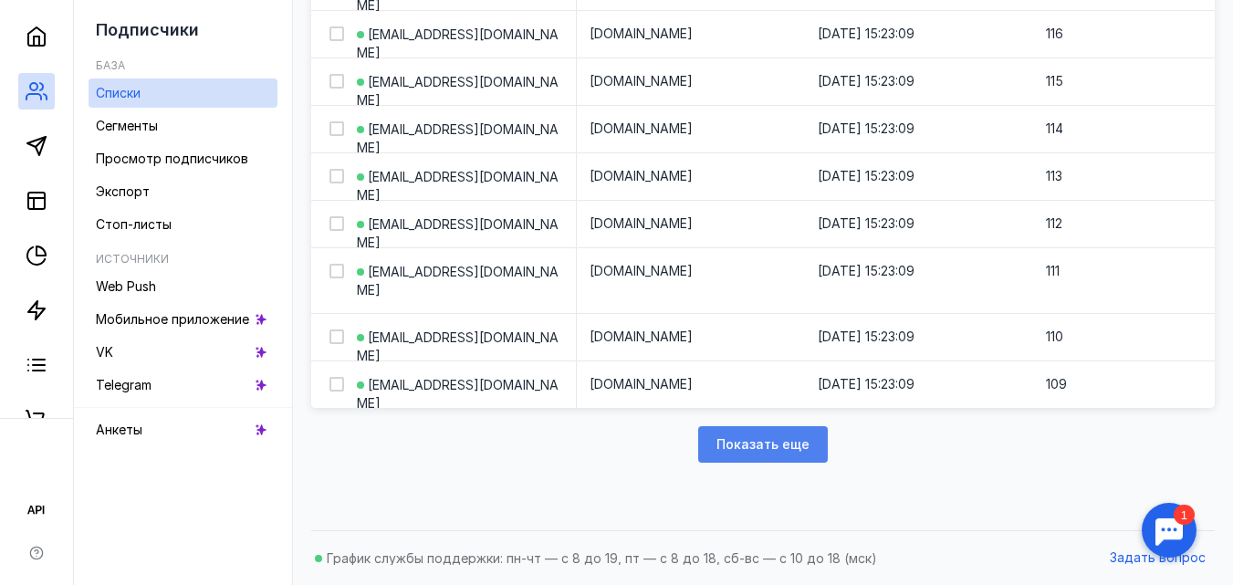
click at [765, 437] on span "Показать еще" at bounding box center [763, 445] width 93 height 16
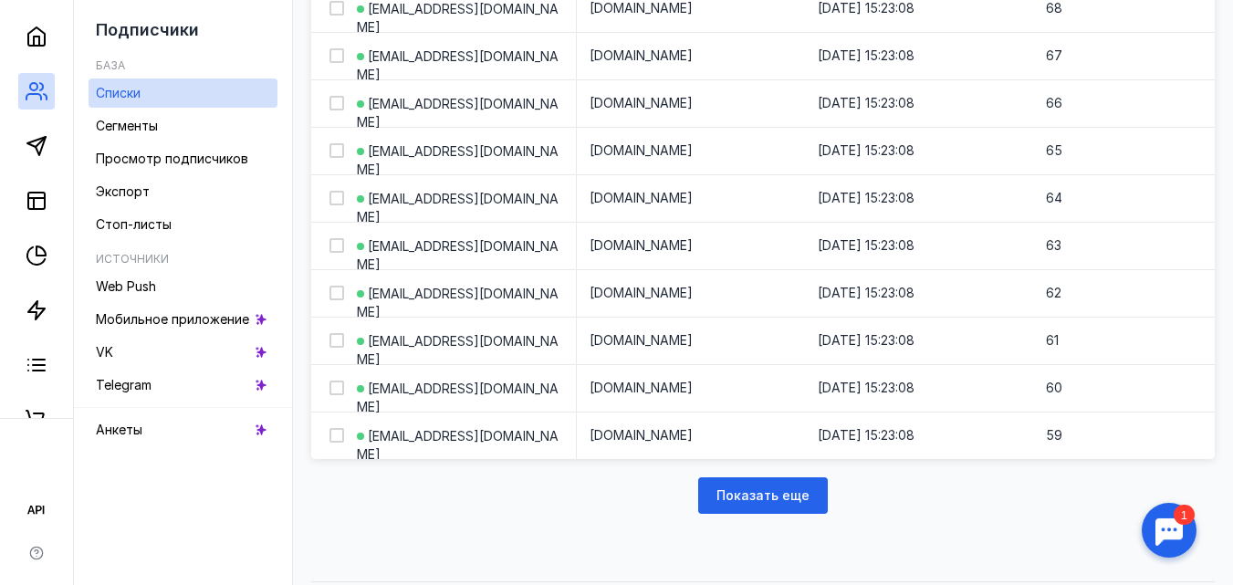
scroll to position [4938, 0]
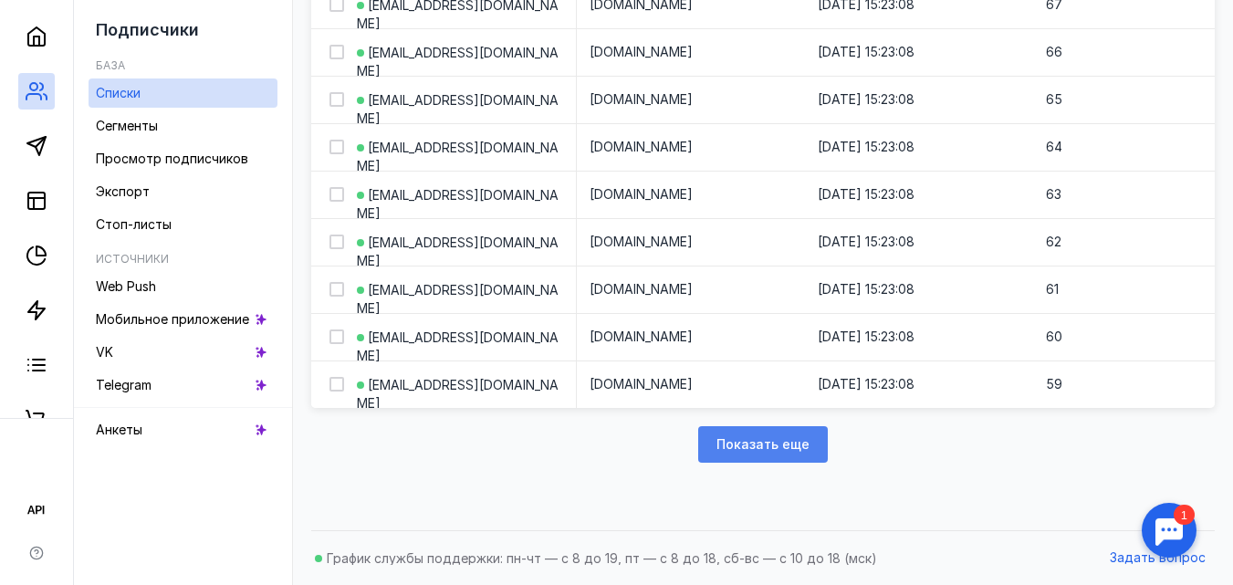
click at [782, 433] on div "Показать еще" at bounding box center [763, 444] width 130 height 37
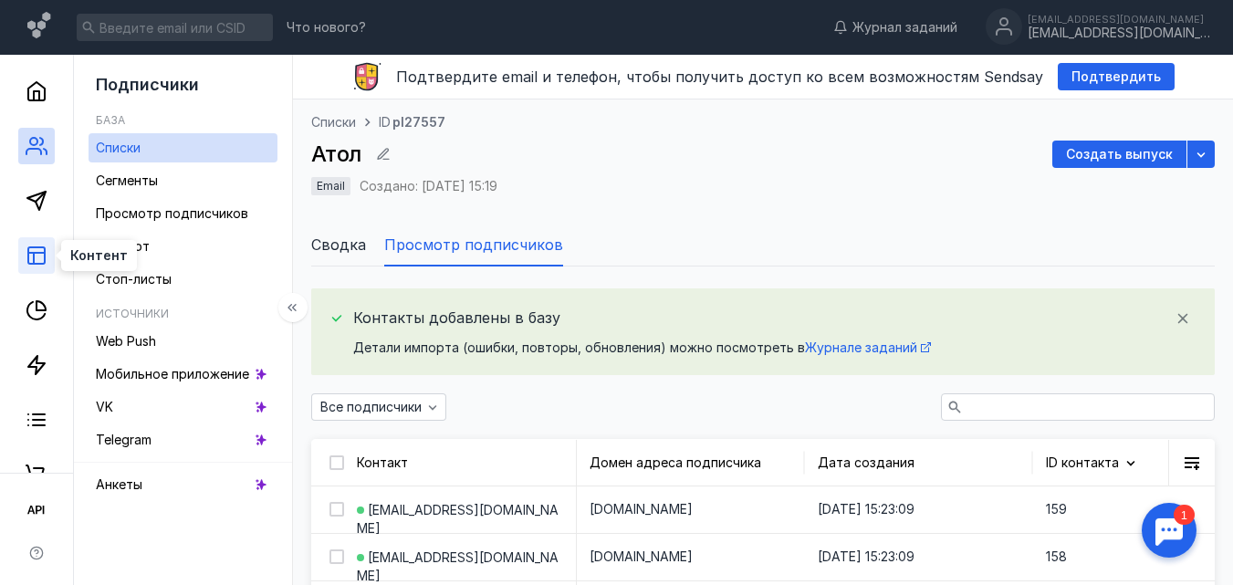
click at [43, 251] on icon at bounding box center [37, 256] width 22 height 22
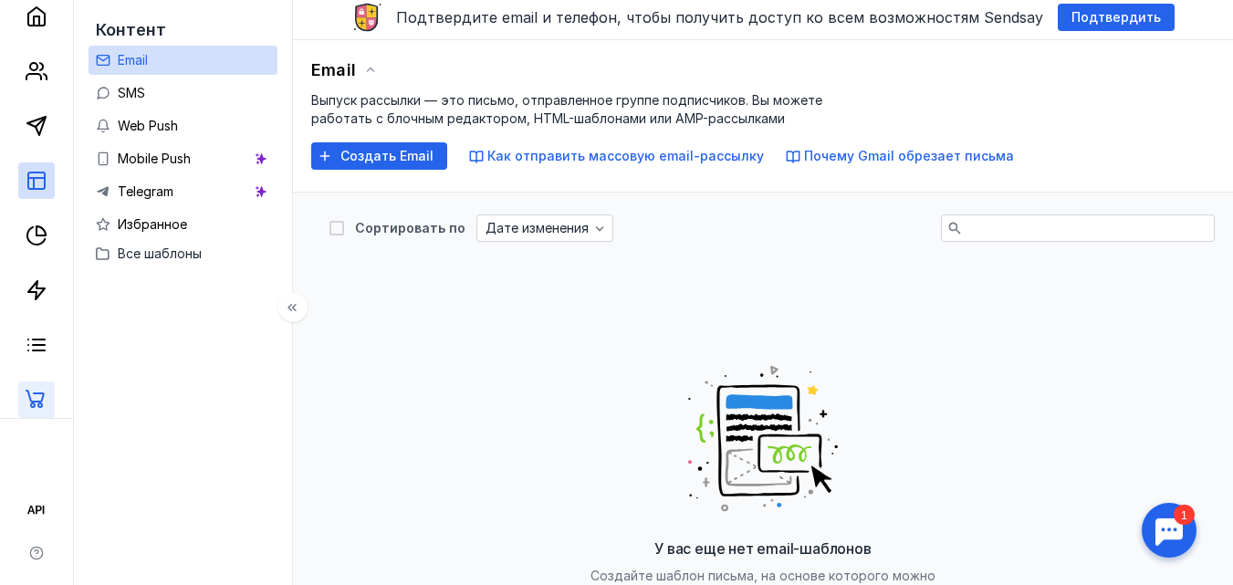
scroll to position [91, 0]
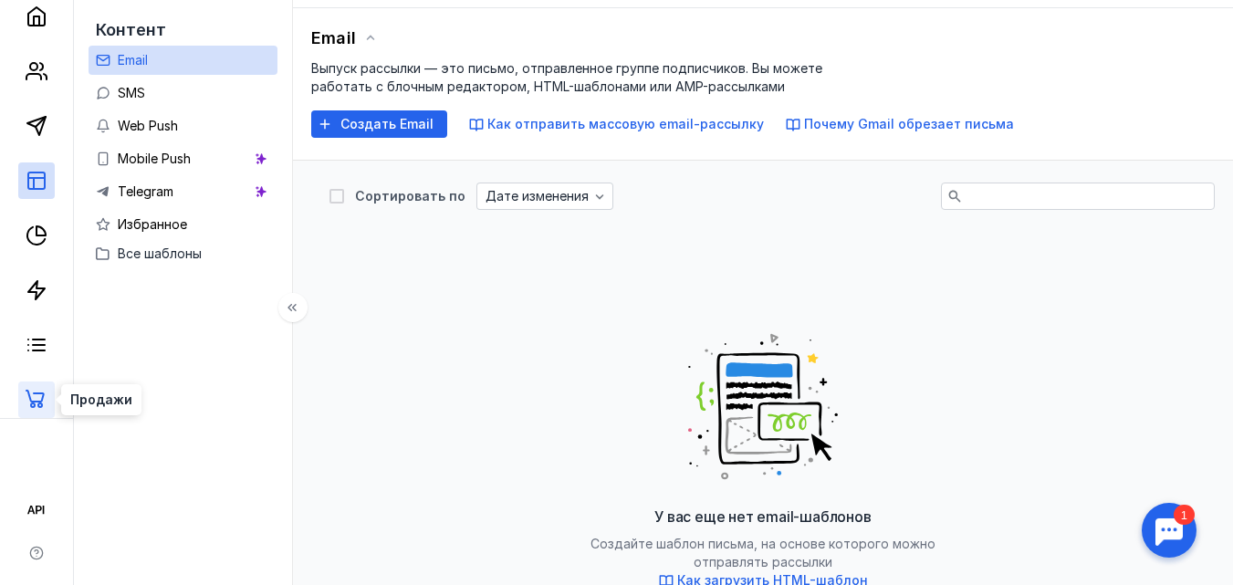
click at [37, 399] on icon at bounding box center [37, 400] width 22 height 22
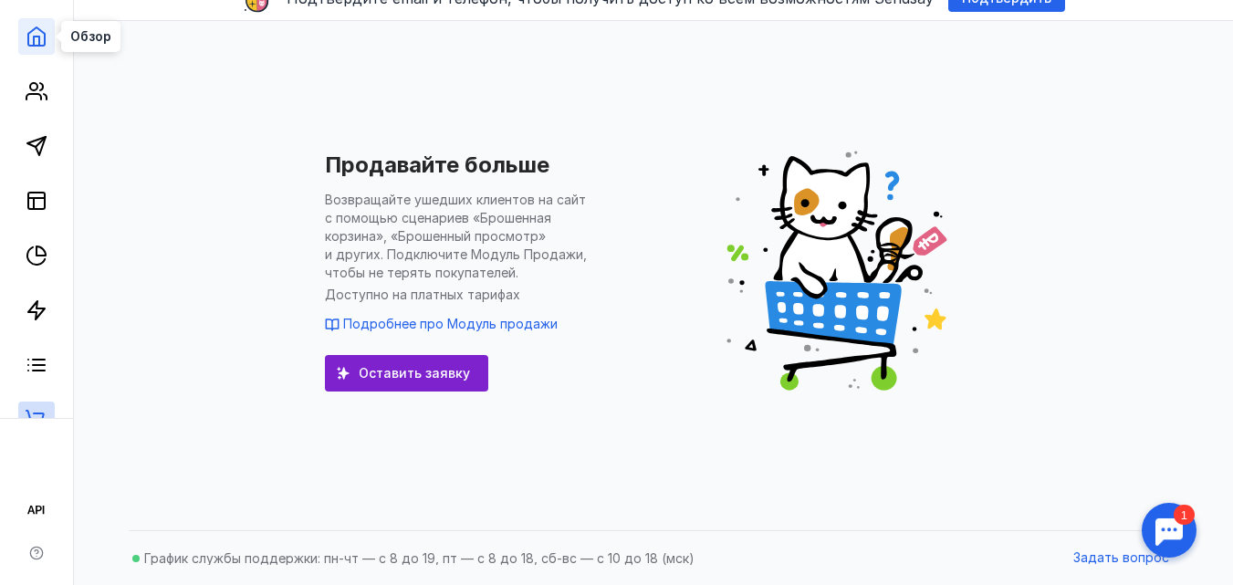
click at [36, 46] on icon at bounding box center [36, 36] width 16 height 18
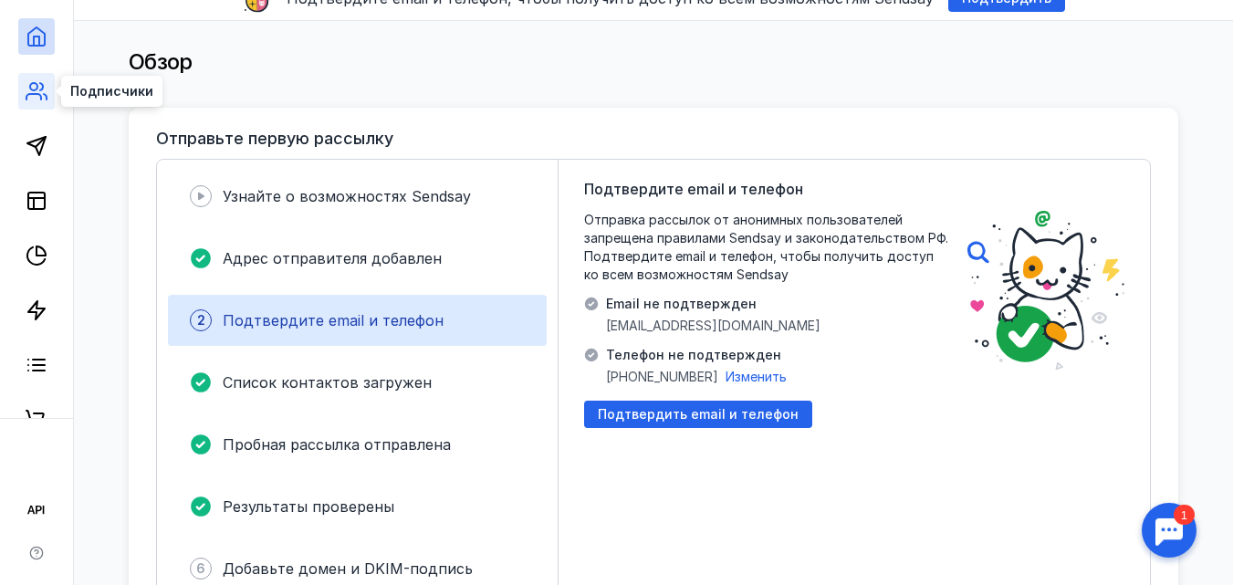
click at [41, 85] on icon at bounding box center [37, 91] width 22 height 22
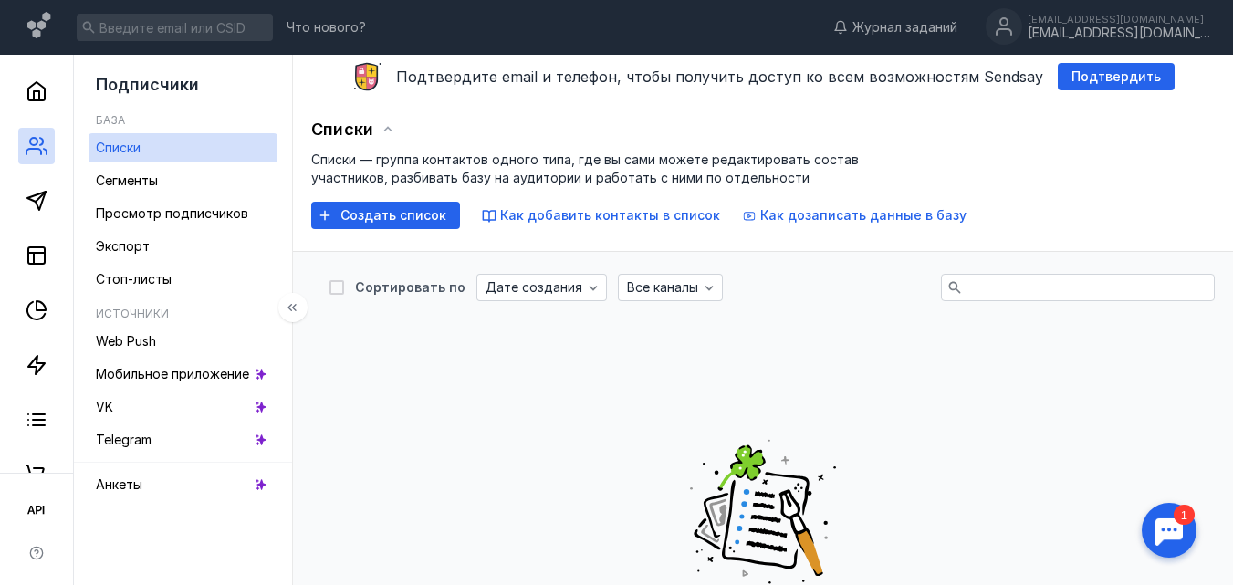
click at [141, 144] on span "Списки" at bounding box center [118, 148] width 45 height 16
click at [163, 218] on span "Просмотр подписчиков" at bounding box center [172, 213] width 152 height 16
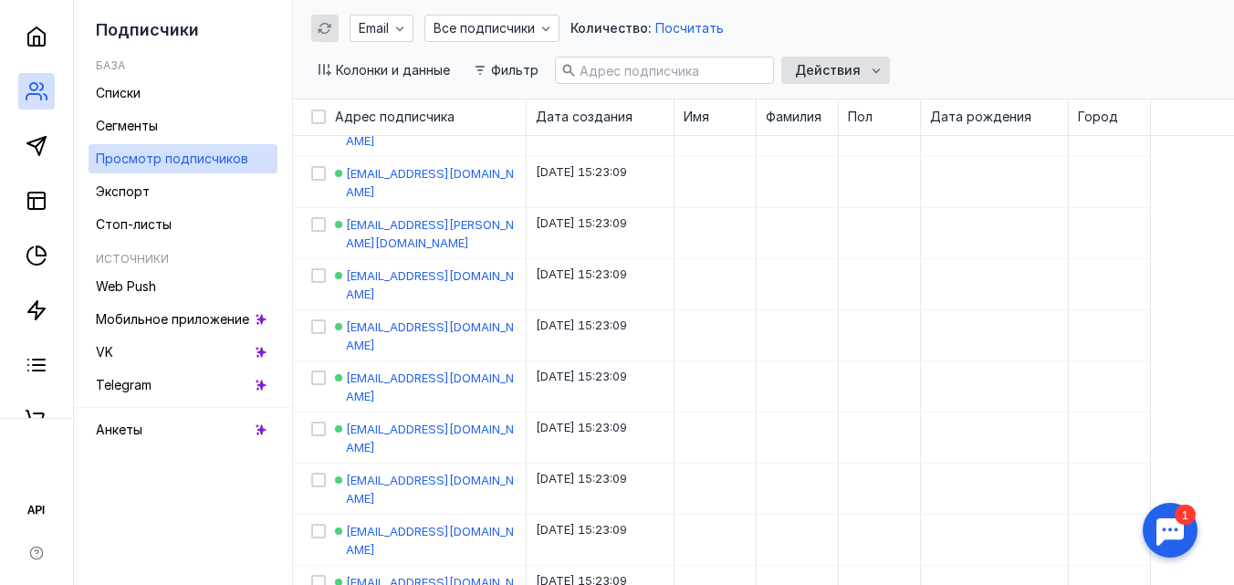
scroll to position [1096, 0]
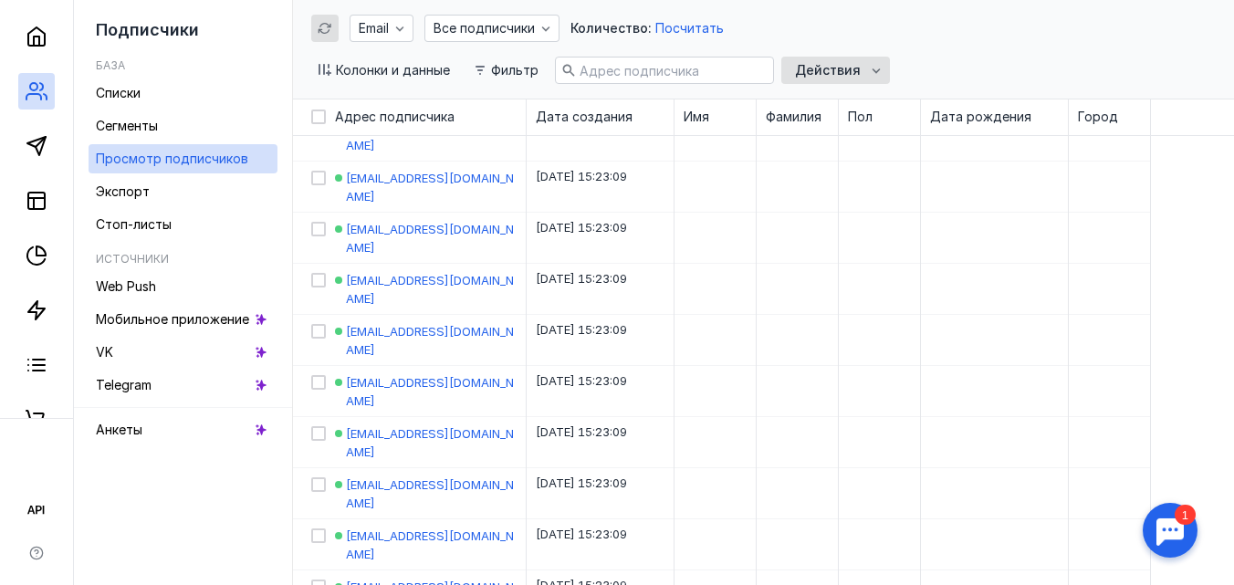
drag, startPoint x: 1191, startPoint y: 114, endPoint x: 1146, endPoint y: 121, distance: 45.3
click at [1233, 116] on html "Что нового? Журнал заданий [EMAIL_ADDRESS][DOMAIN_NAME] [EMAIL_ADDRESS][DOMAIN_…" at bounding box center [617, 39] width 1234 height 2270
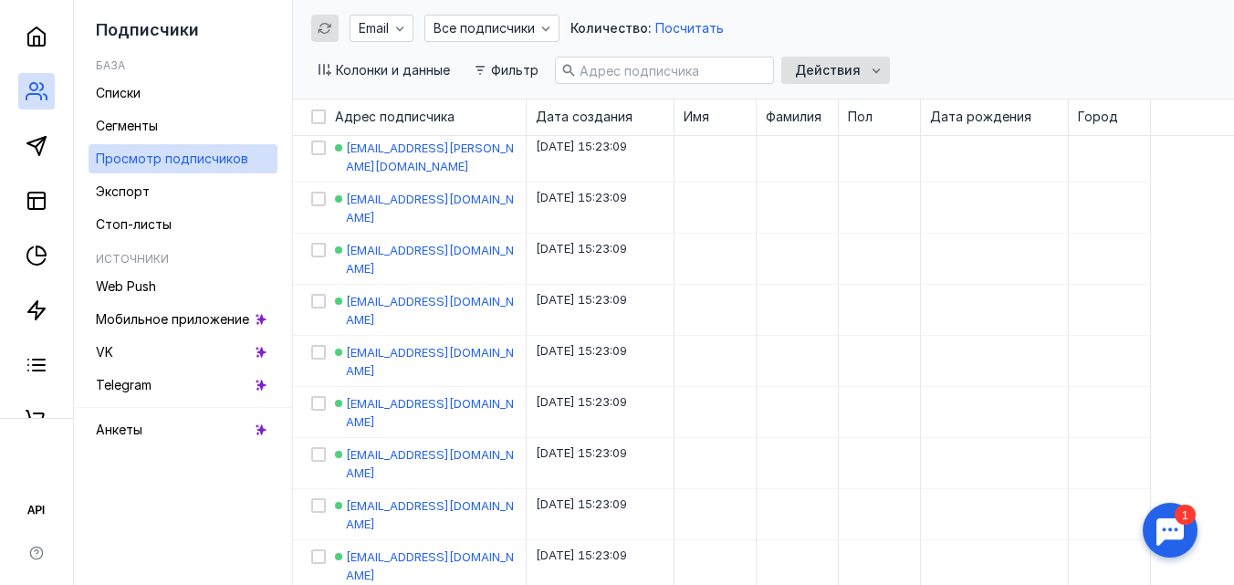
scroll to position [1004, 0]
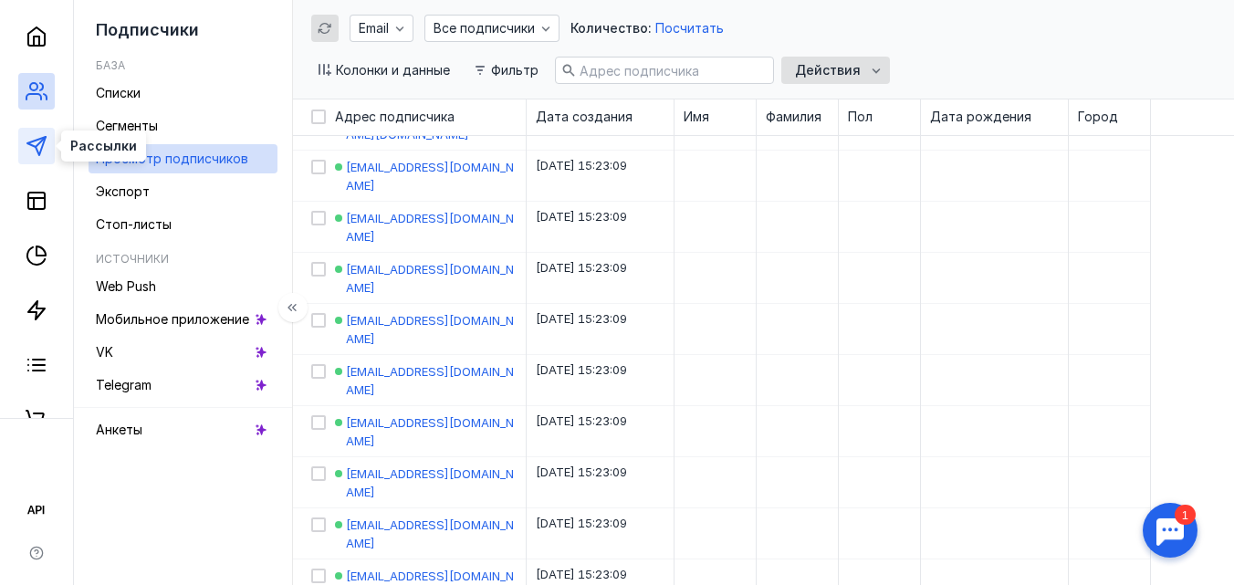
click at [39, 151] on icon at bounding box center [37, 146] width 22 height 22
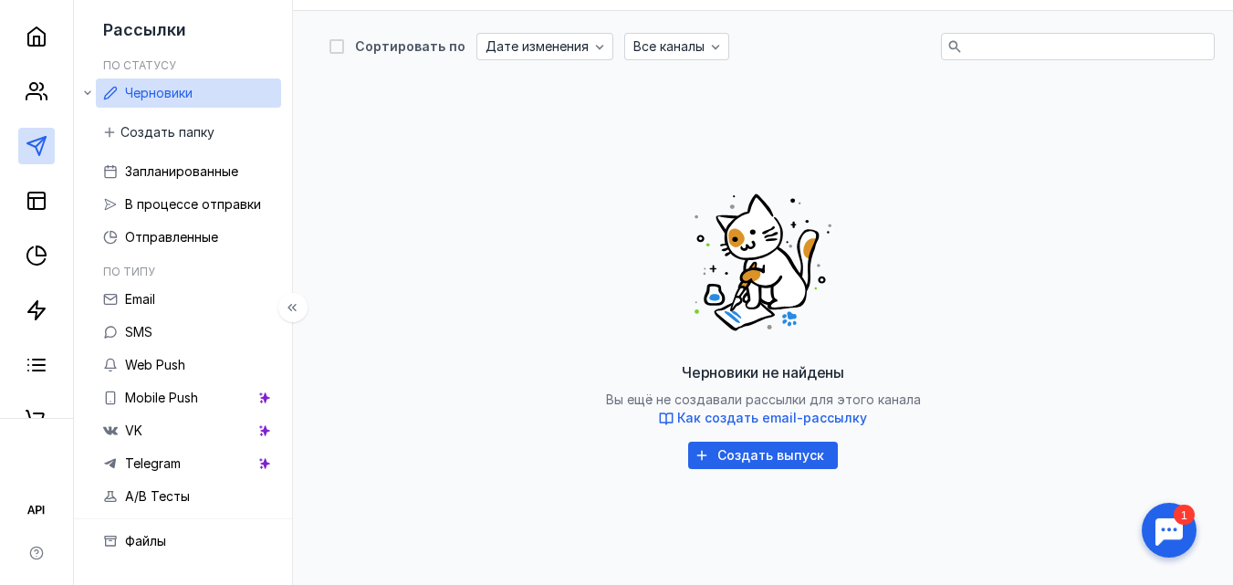
scroll to position [310, 0]
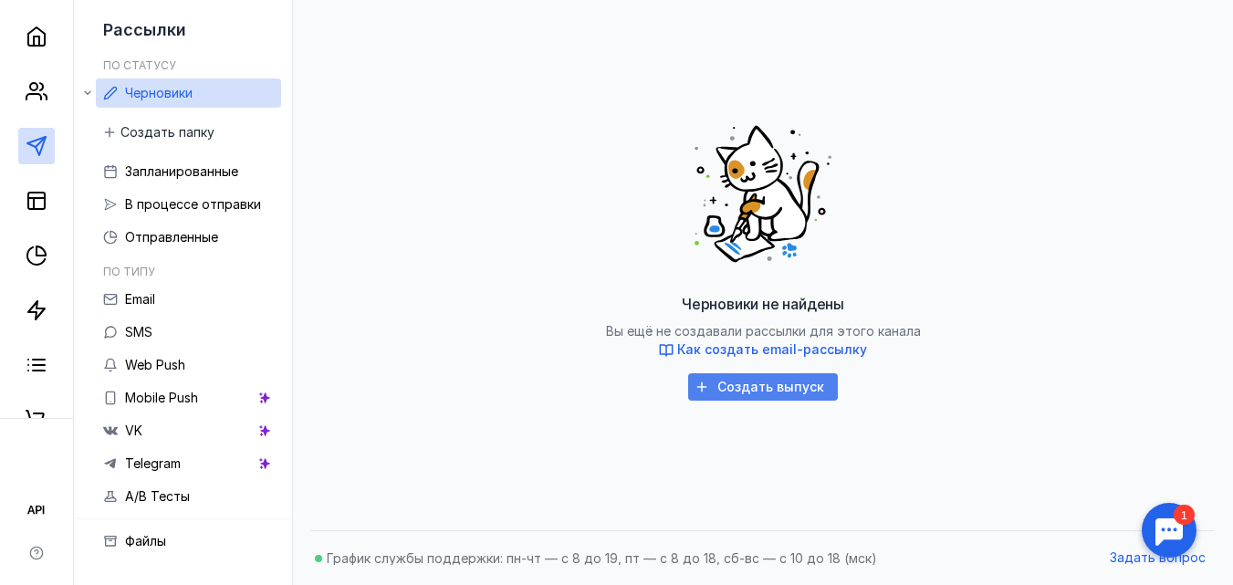
click at [758, 390] on span "Создать выпуск" at bounding box center [771, 388] width 107 height 16
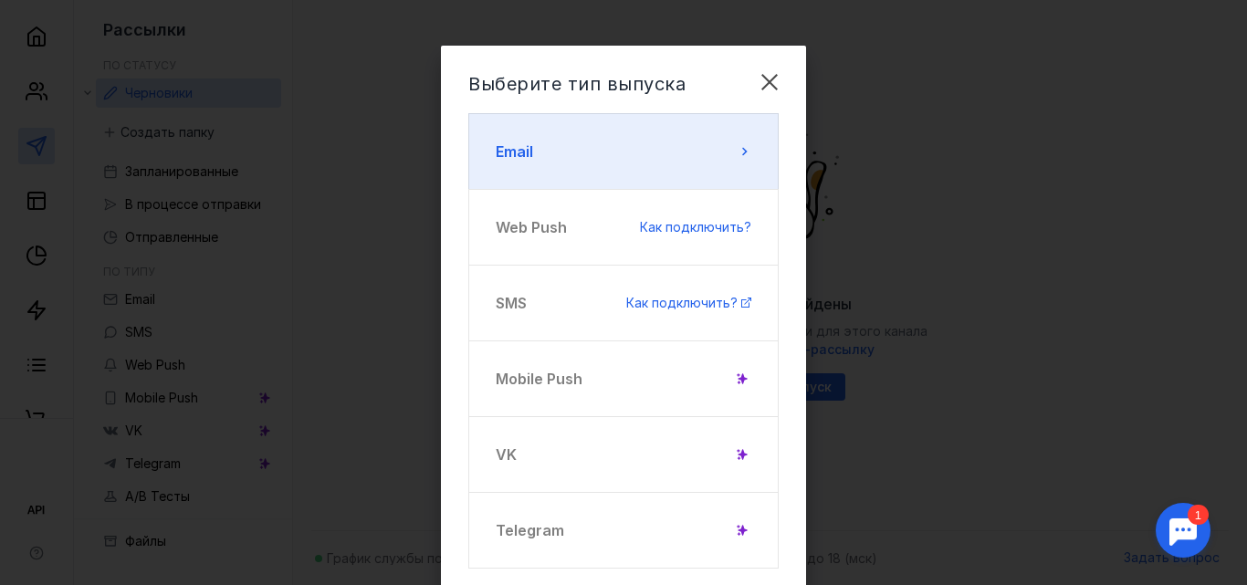
click at [713, 161] on button "Email" at bounding box center [623, 151] width 310 height 77
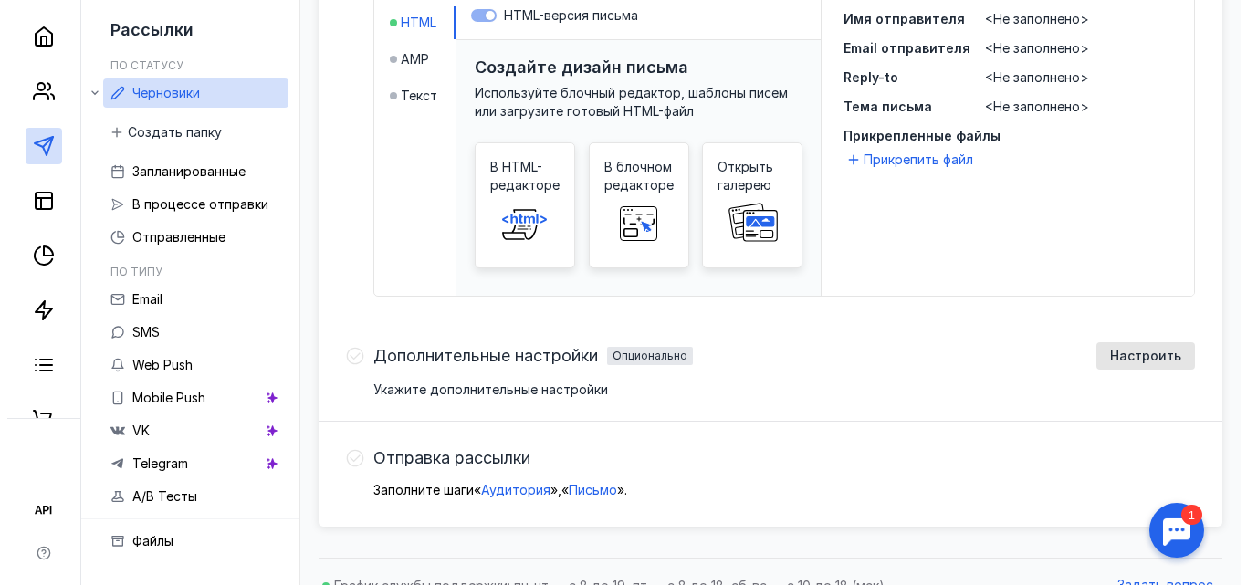
scroll to position [554, 0]
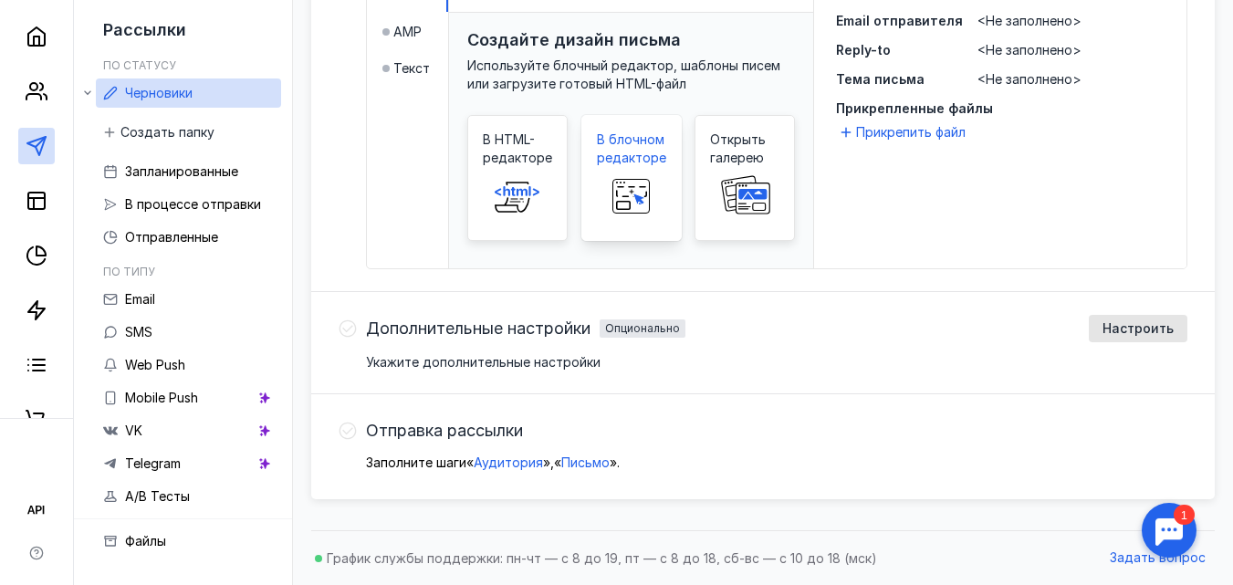
click at [635, 175] on span at bounding box center [632, 196] width 58 height 58
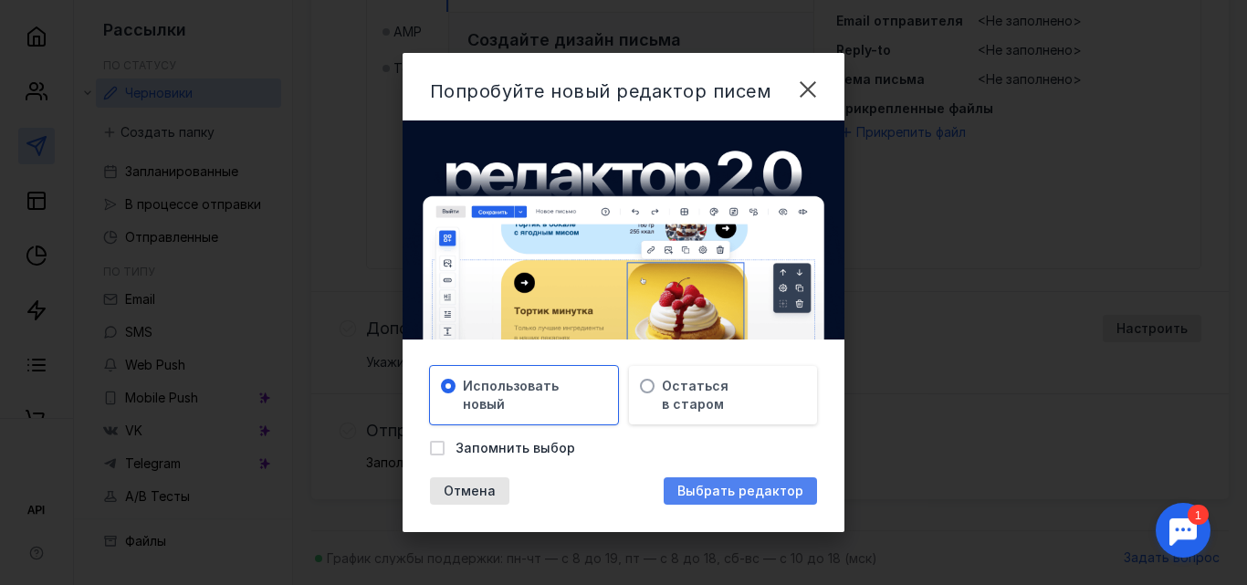
click at [703, 488] on span "Выбрать редактор" at bounding box center [740, 492] width 126 height 16
